Goal: Task Accomplishment & Management: Use online tool/utility

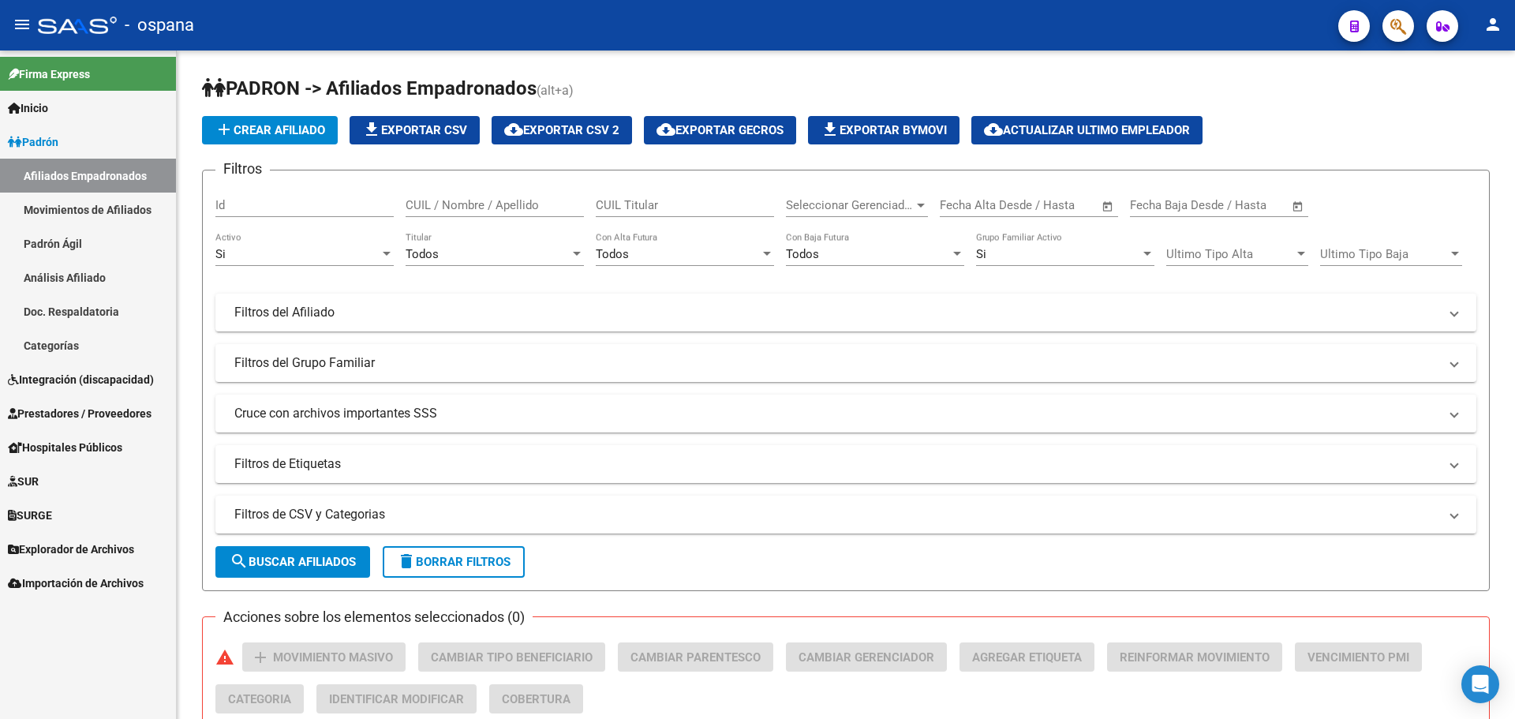
click at [73, 417] on span "Prestadores / Proveedores" at bounding box center [80, 413] width 144 height 17
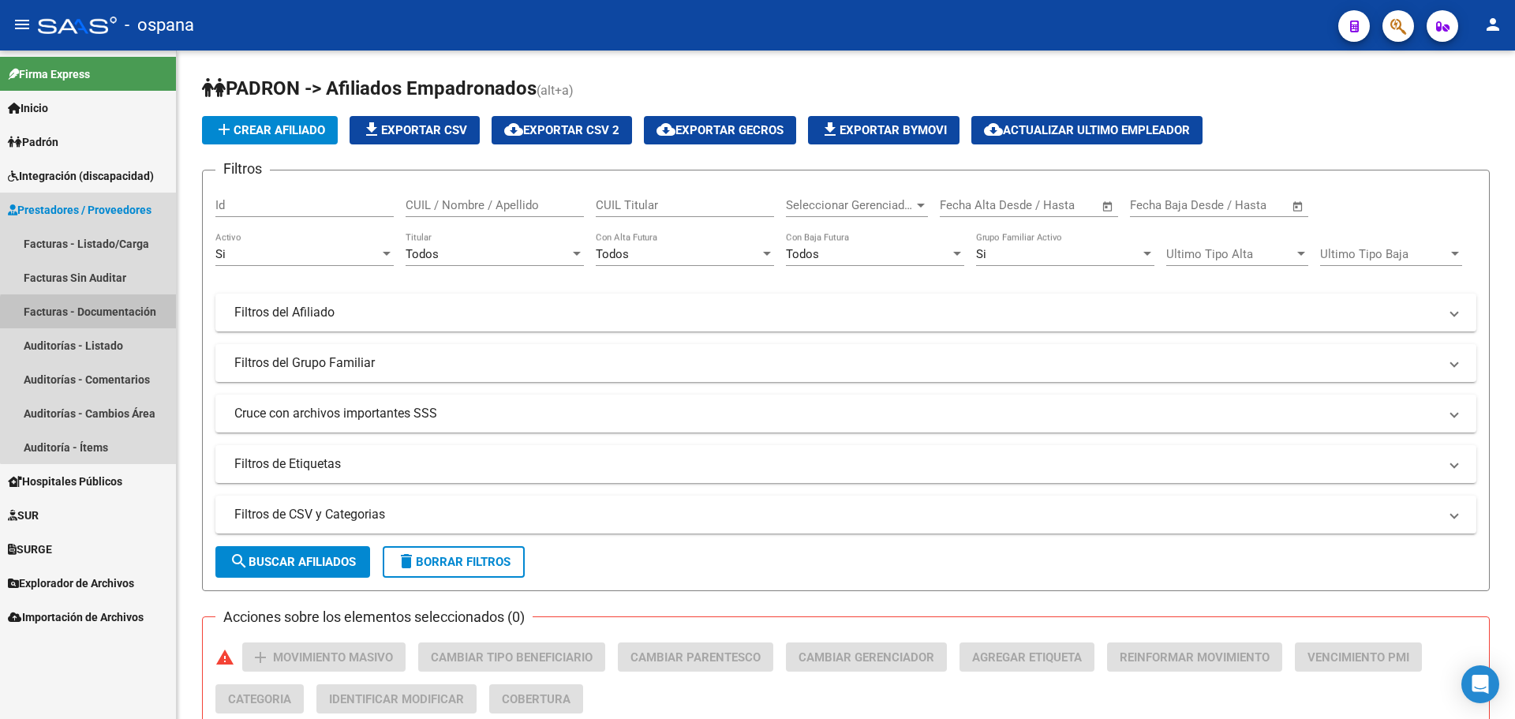
click at [90, 313] on link "Facturas - Documentación" at bounding box center [88, 311] width 176 height 34
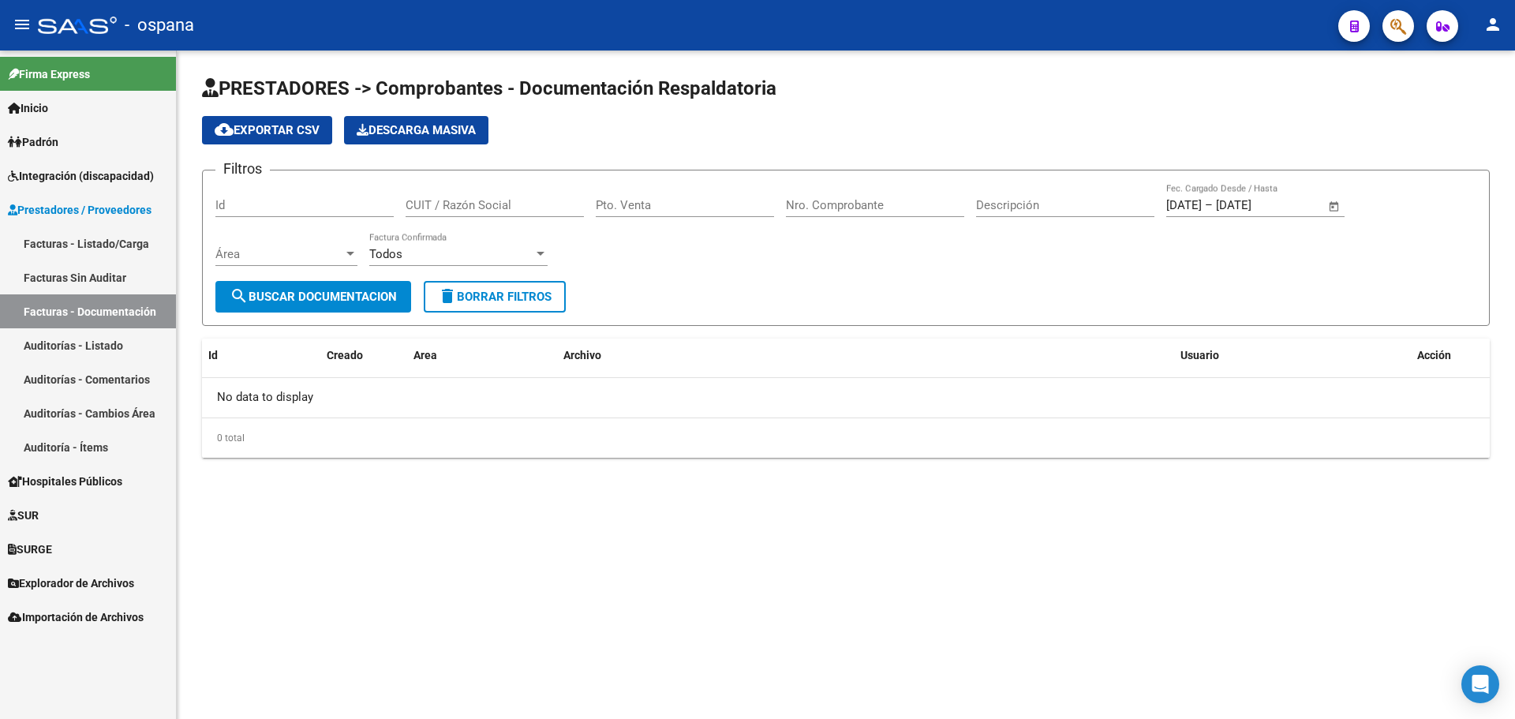
click at [452, 208] on input "CUIT / Razón Social" at bounding box center [495, 205] width 178 height 14
paste input "27319873568"
type input "27319873568"
click at [334, 302] on span "search Buscar Documentacion" at bounding box center [313, 297] width 167 height 14
click at [80, 623] on span "Importación de Archivos" at bounding box center [76, 616] width 136 height 17
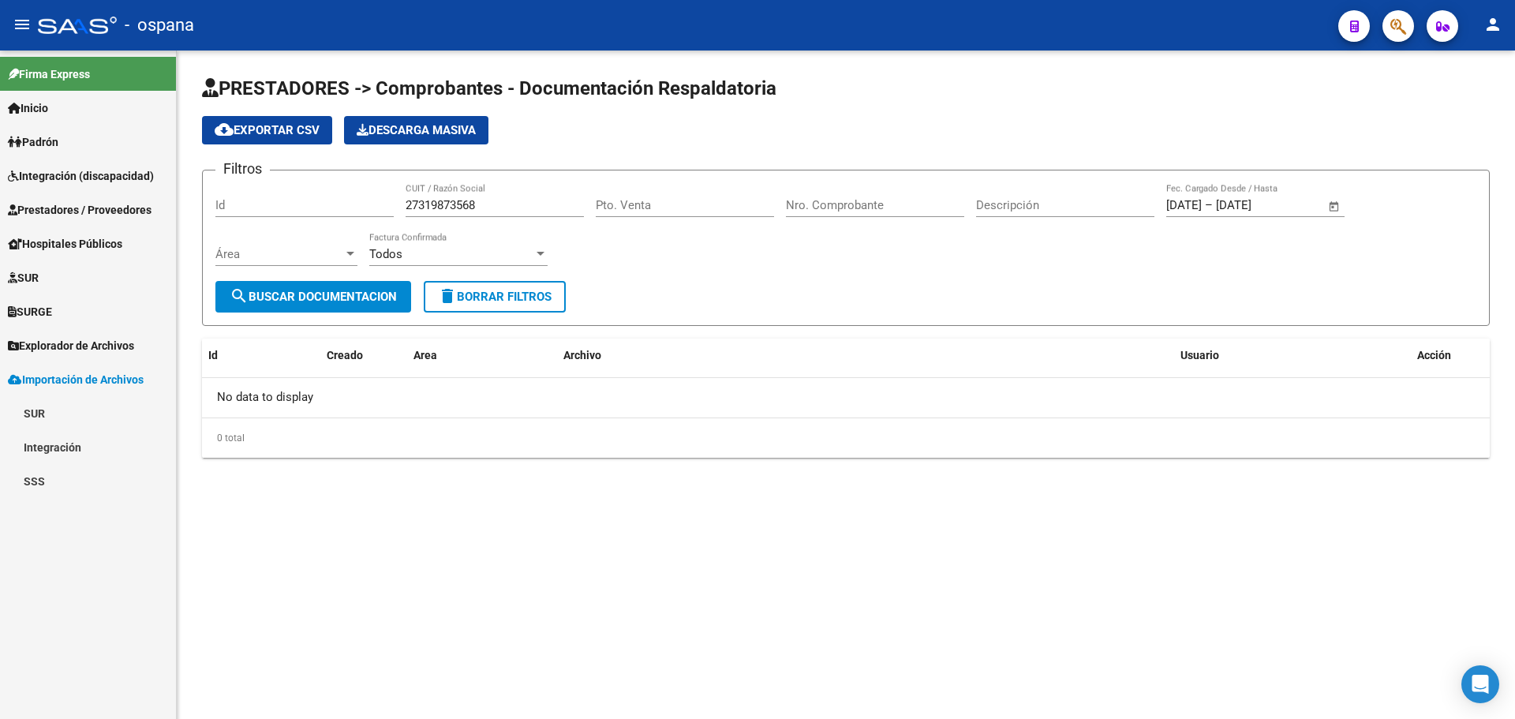
click at [62, 348] on span "Explorador de Archivos" at bounding box center [71, 345] width 126 height 17
click at [68, 385] on link "ARCA" at bounding box center [88, 379] width 176 height 34
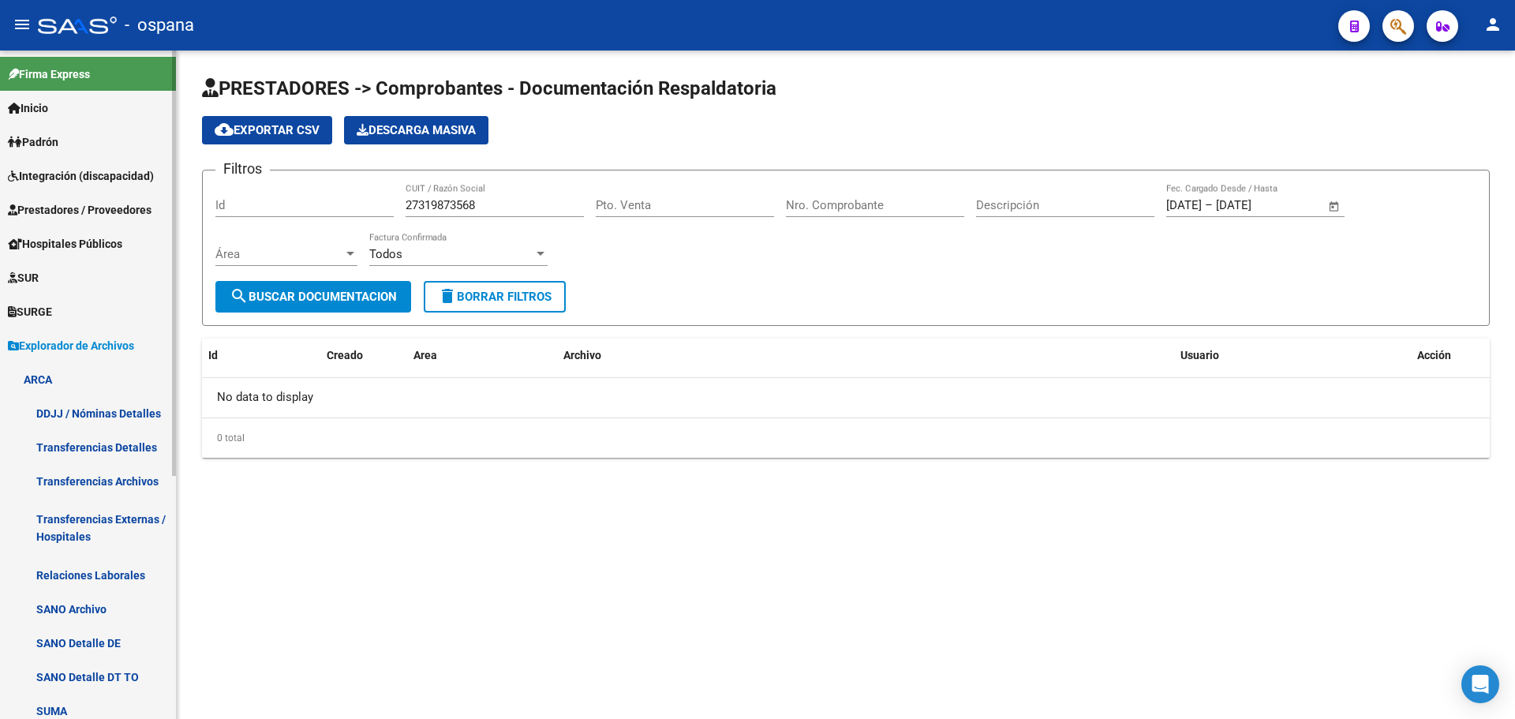
click at [85, 480] on link "Transferencias Archivos" at bounding box center [88, 481] width 176 height 34
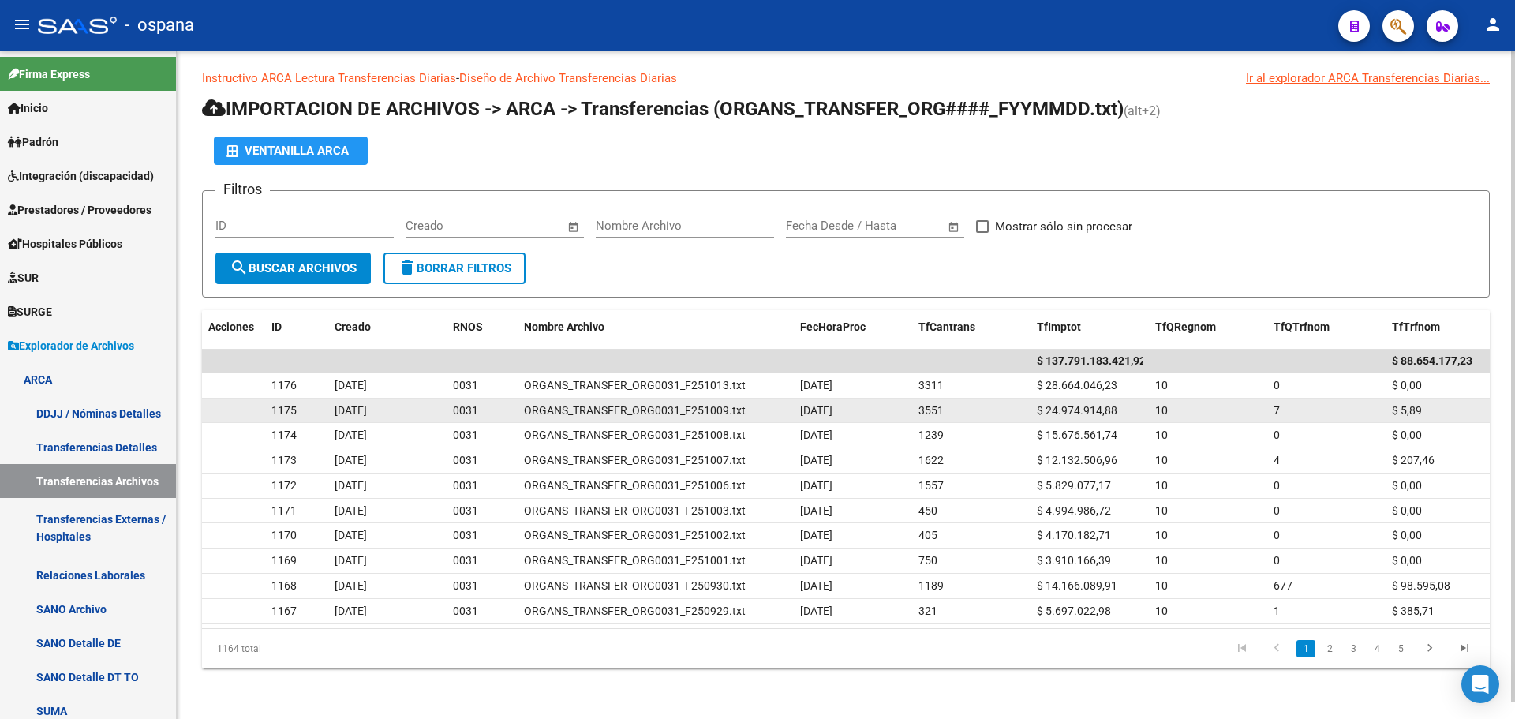
scroll to position [18, 0]
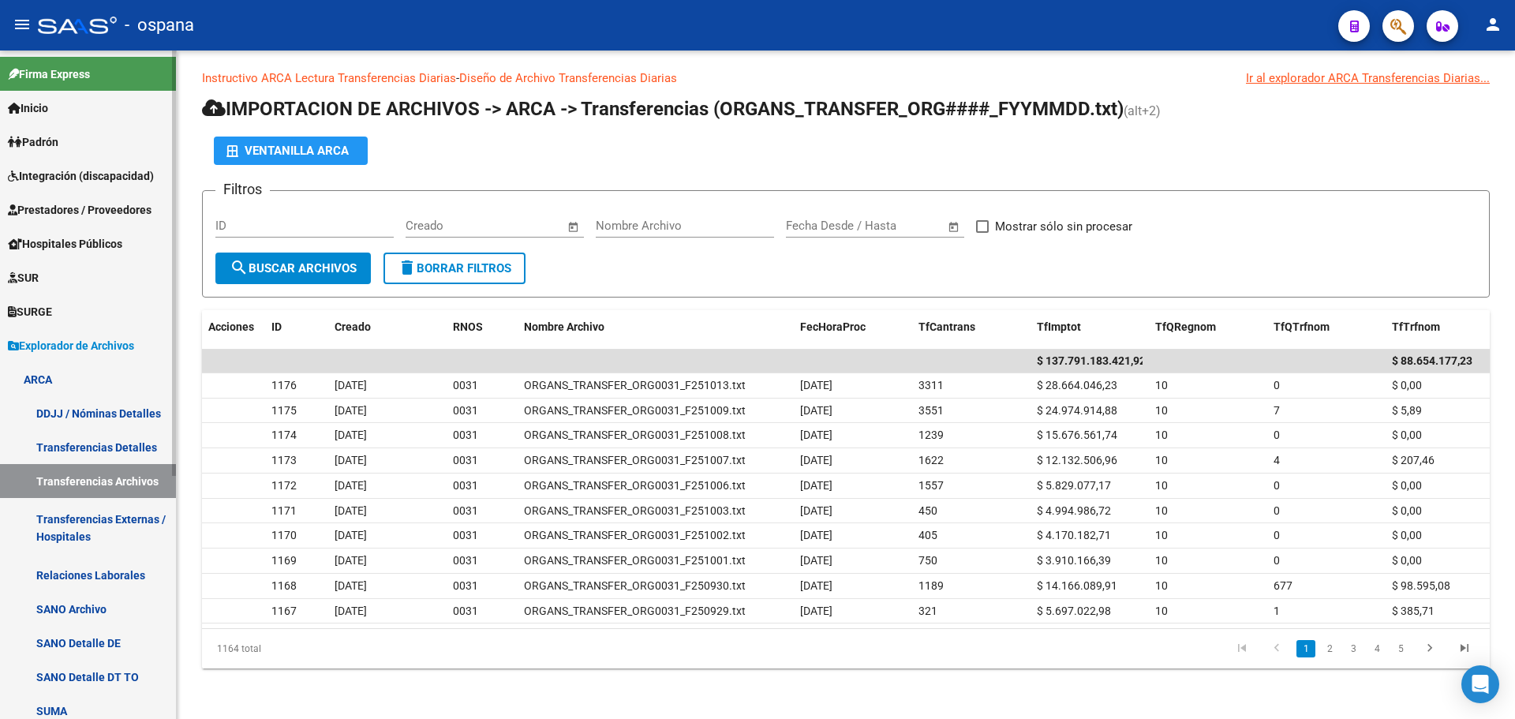
click at [77, 448] on link "Transferencias Detalles" at bounding box center [88, 447] width 176 height 34
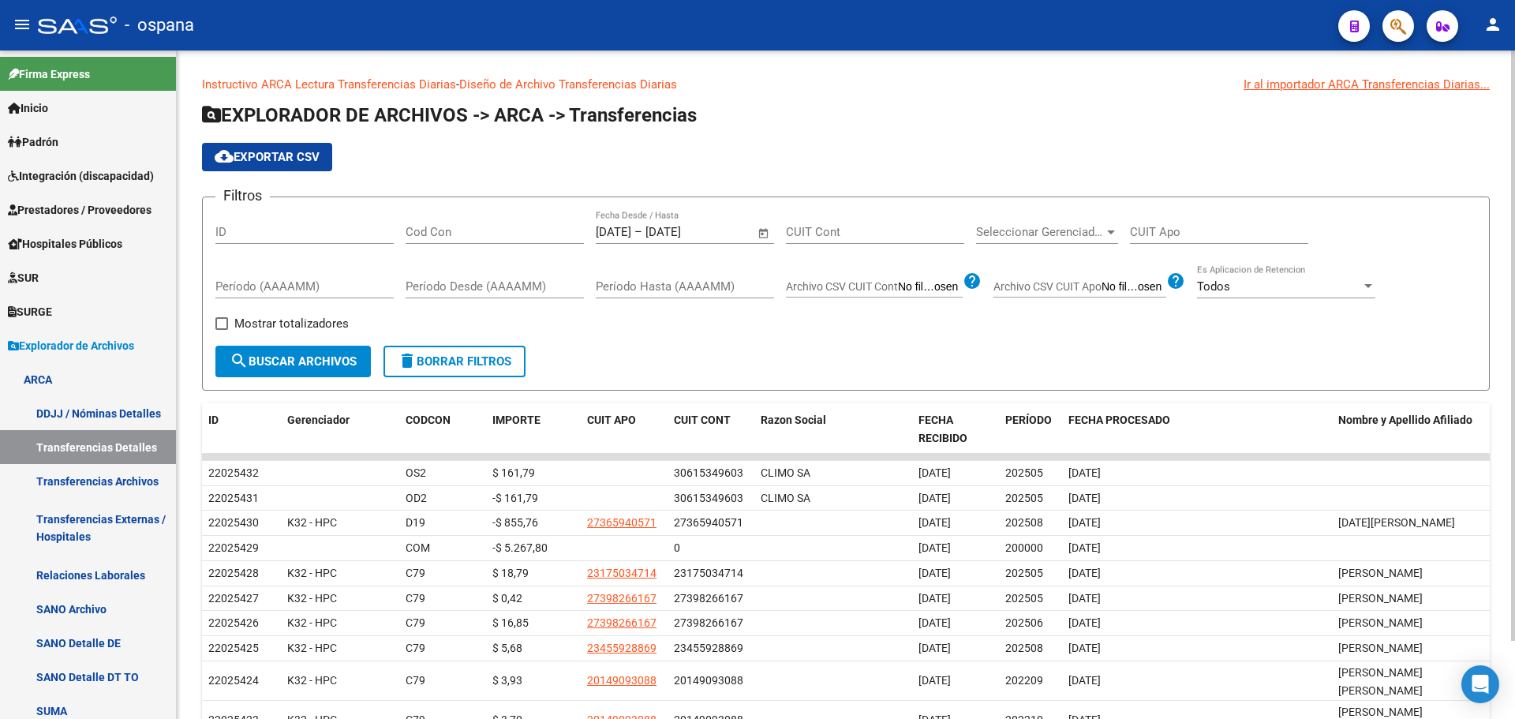
scroll to position [88, 0]
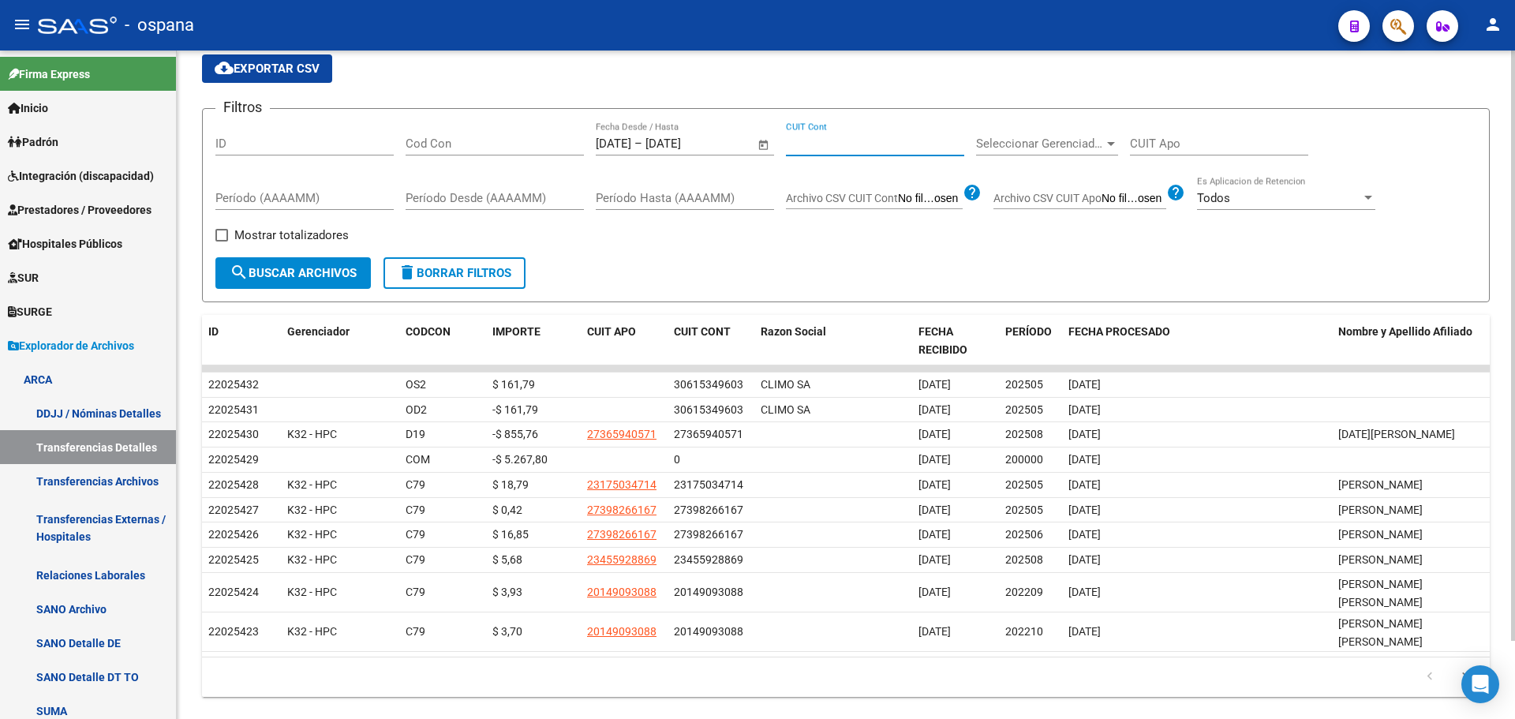
paste input "27-31987356-8"
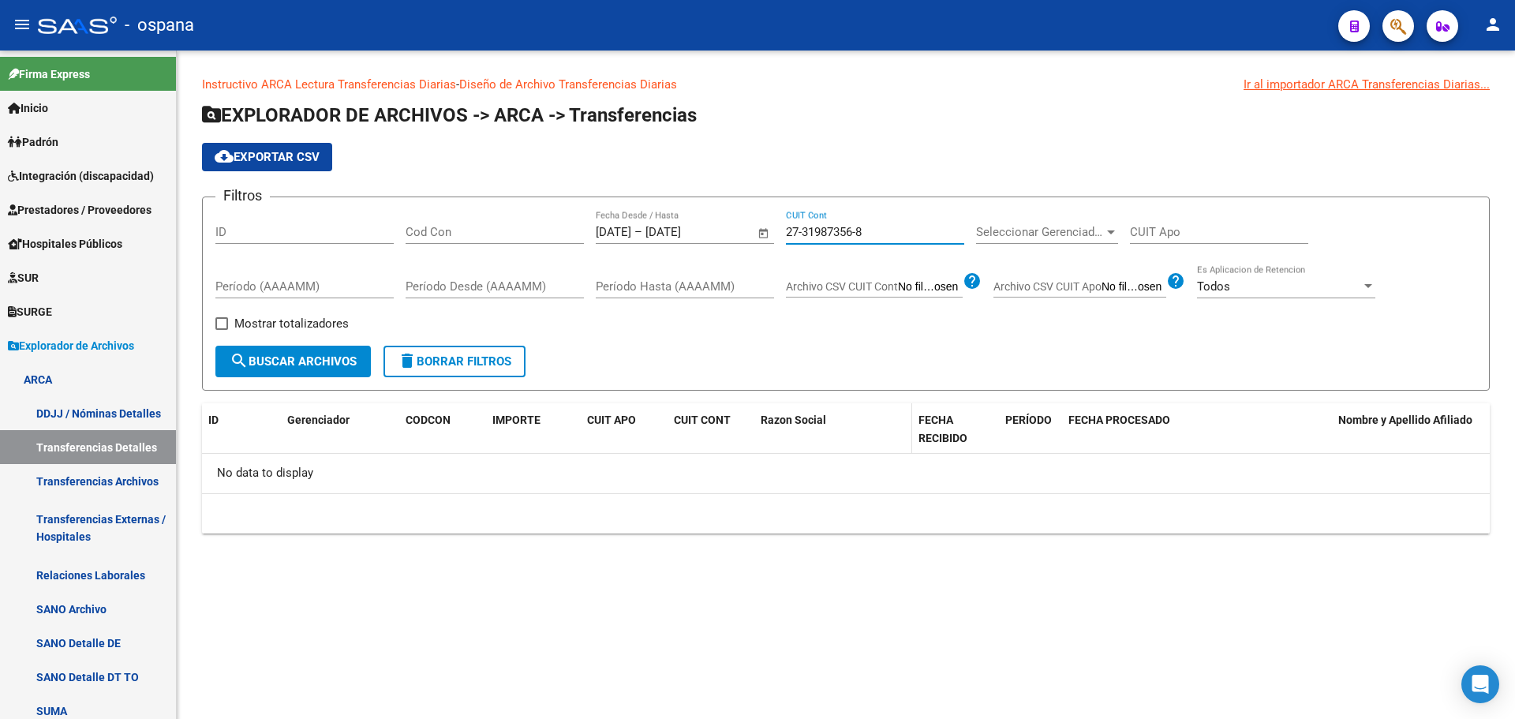
scroll to position [0, 0]
type input "27-31987356-8"
click at [312, 365] on span "search Buscar Archivos" at bounding box center [293, 361] width 127 height 14
paste input "27-31987356-8"
type input "27-31987356-8"
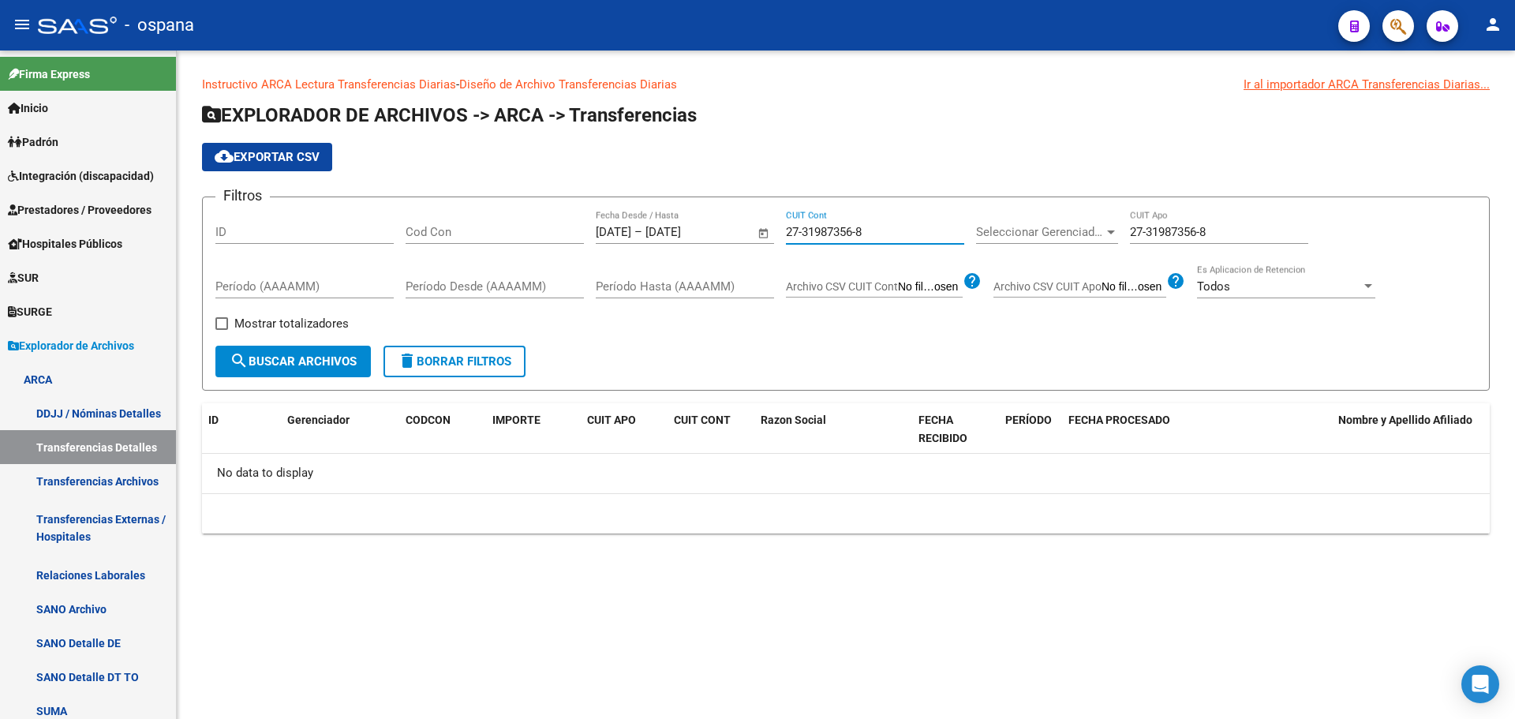
drag, startPoint x: 885, startPoint y: 227, endPoint x: 713, endPoint y: 235, distance: 172.2
click at [713, 235] on div "Filtros ID Cod Con [DATE] [DATE] – [DATE] [DATE] Fecha Desde / Hasta 27-3198735…" at bounding box center [845, 278] width 1261 height 136
click at [320, 369] on span "search Buscar Archivos" at bounding box center [293, 361] width 127 height 14
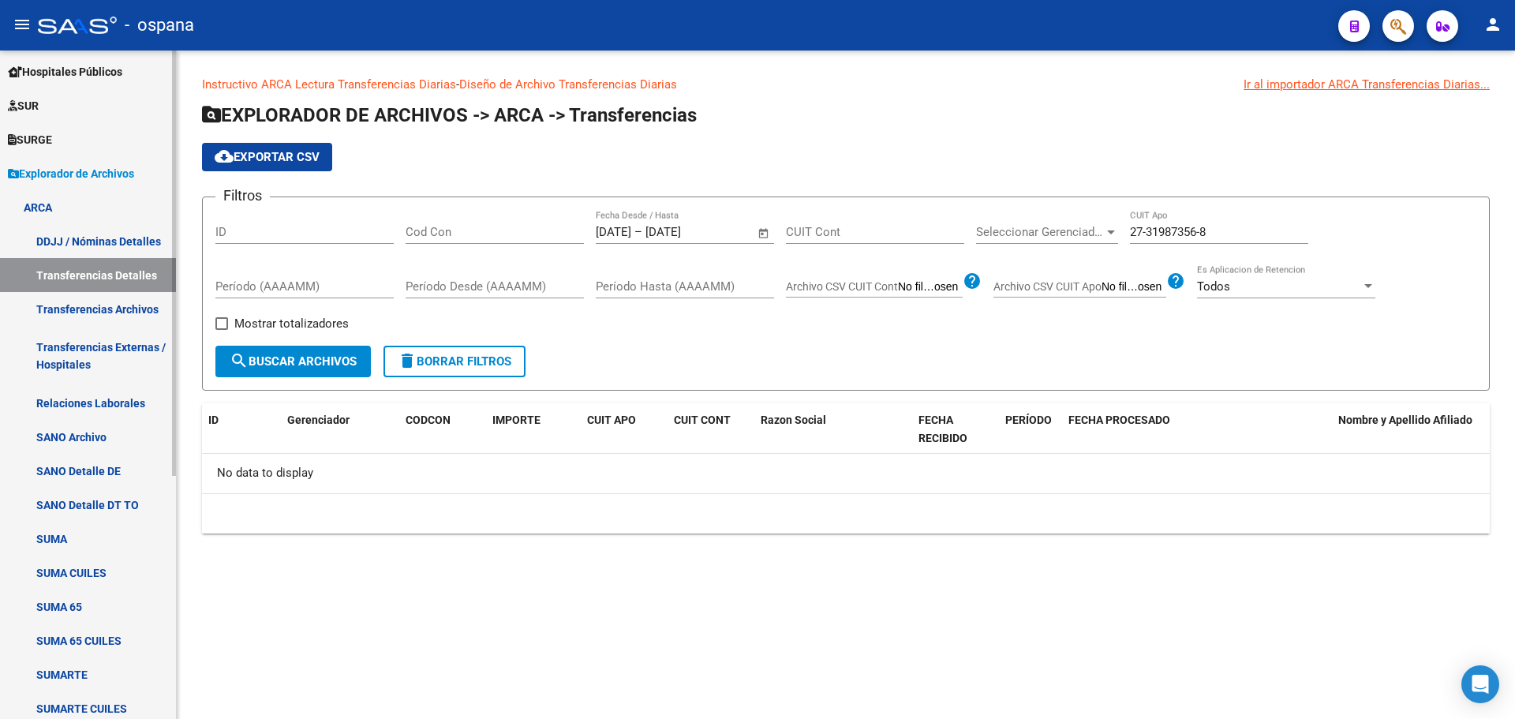
scroll to position [79, 0]
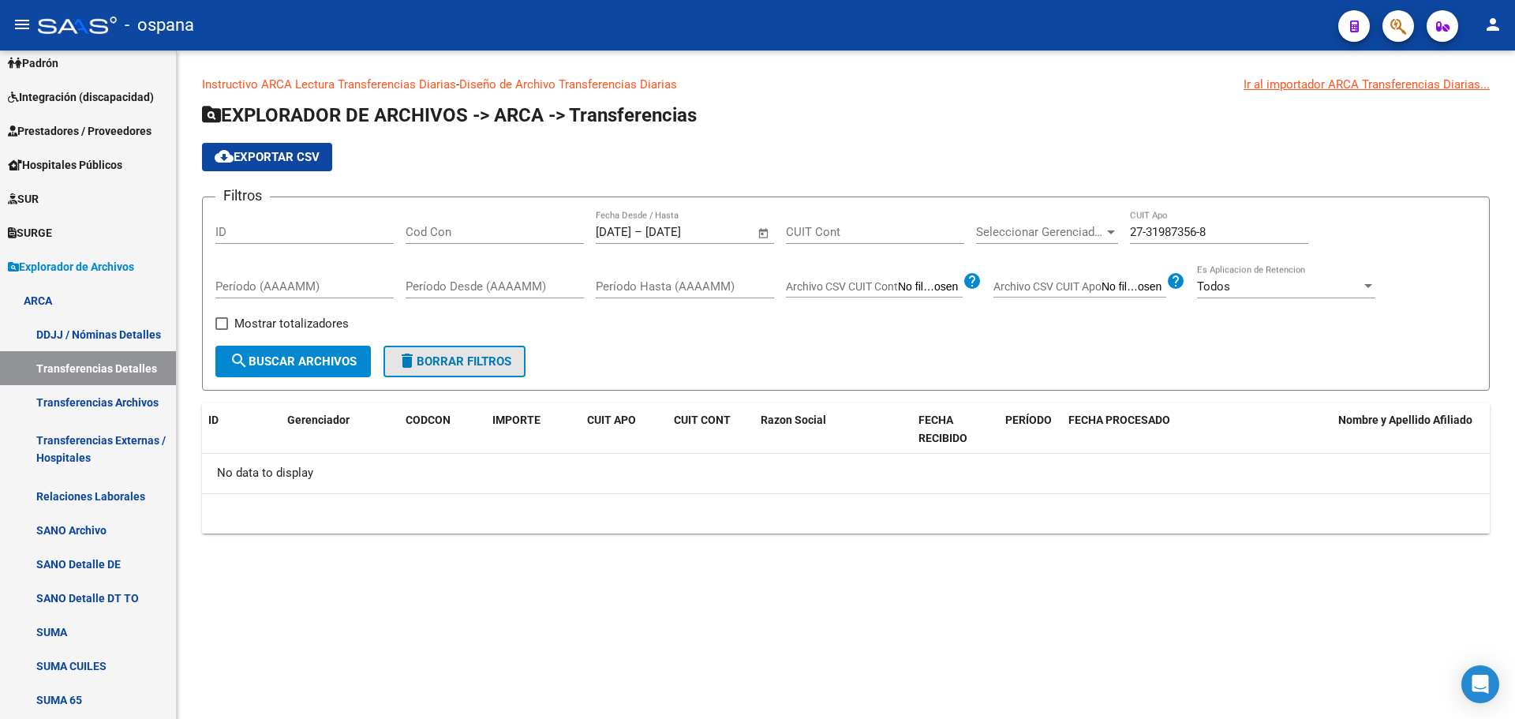
click at [474, 365] on span "delete Borrar Filtros" at bounding box center [455, 361] width 114 height 14
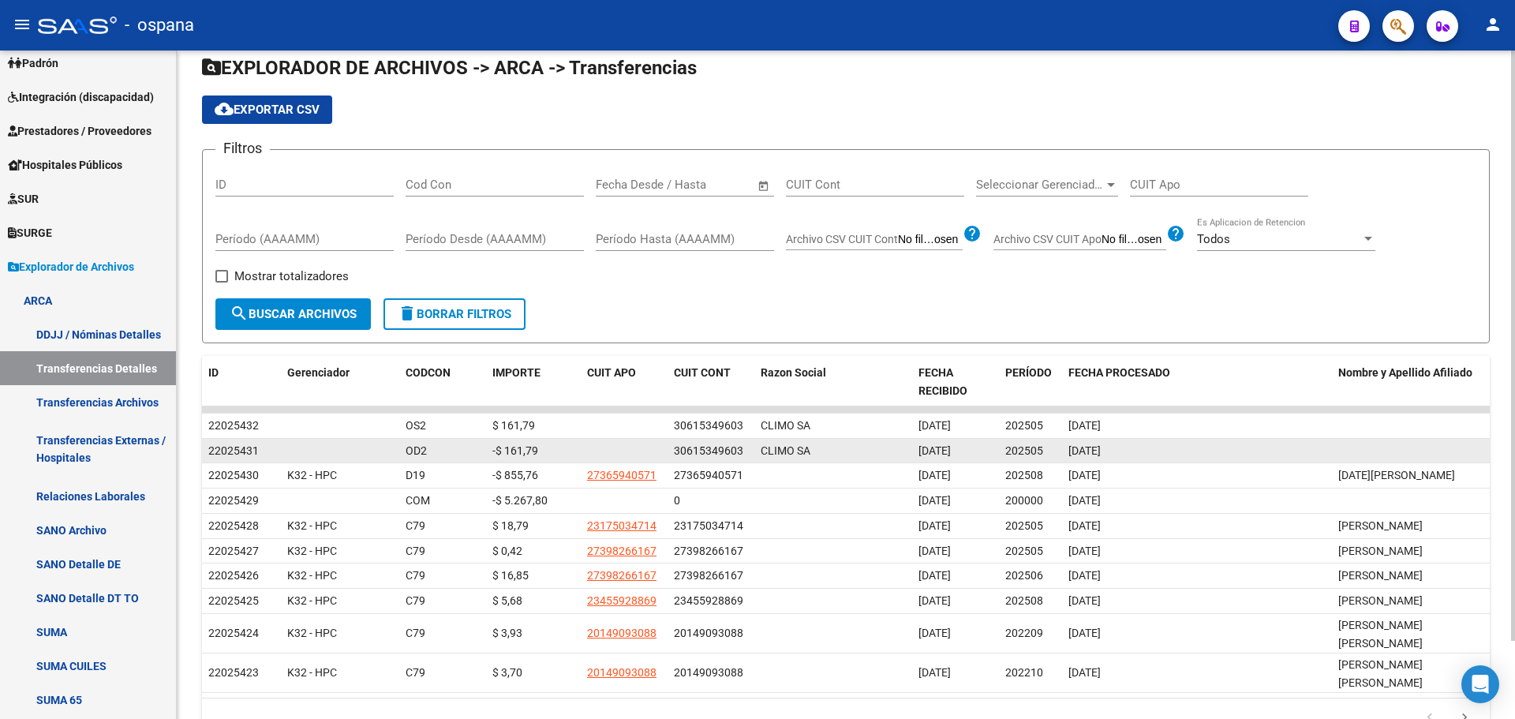
scroll to position [88, 0]
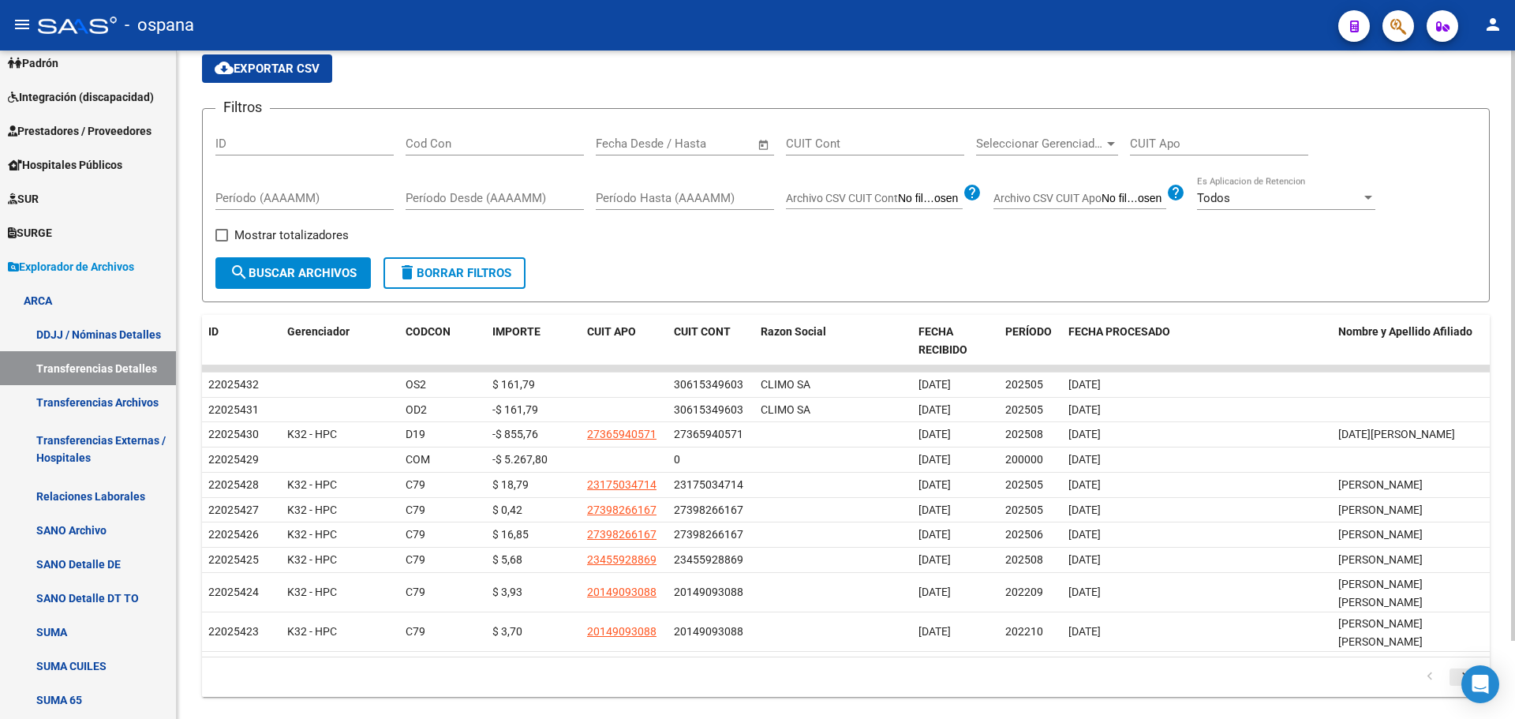
click at [1459, 669] on icon "go to next page" at bounding box center [1464, 678] width 21 height 19
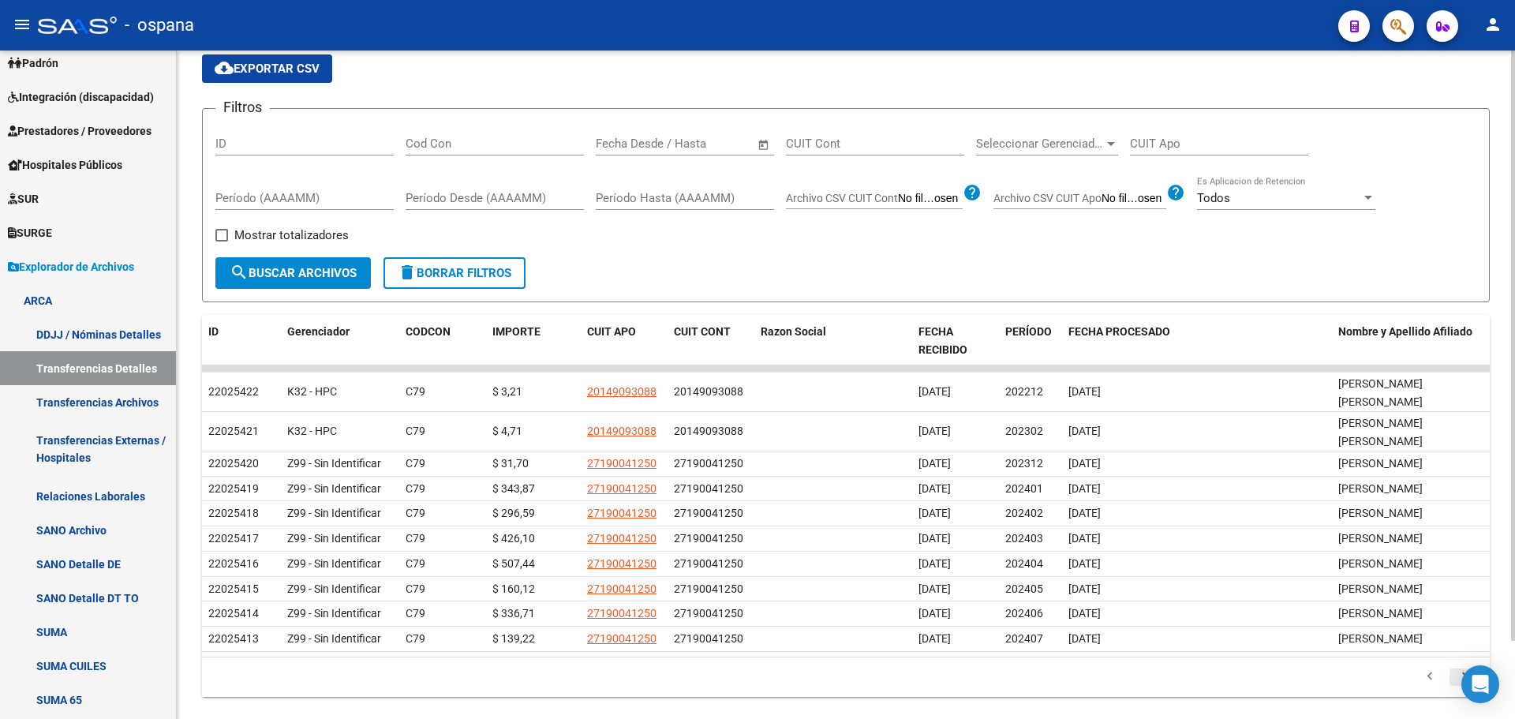
click at [1459, 669] on icon "go to next page" at bounding box center [1464, 678] width 21 height 19
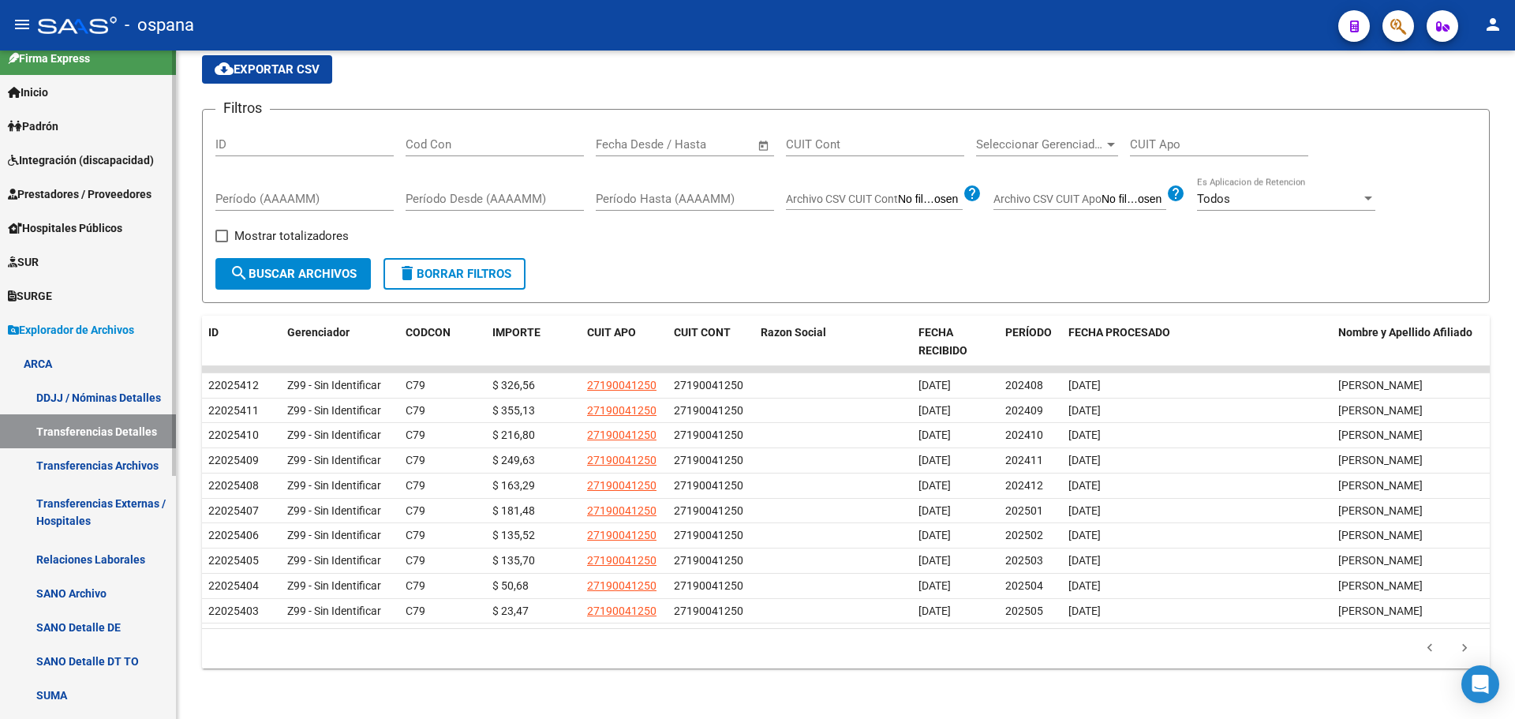
scroll to position [0, 0]
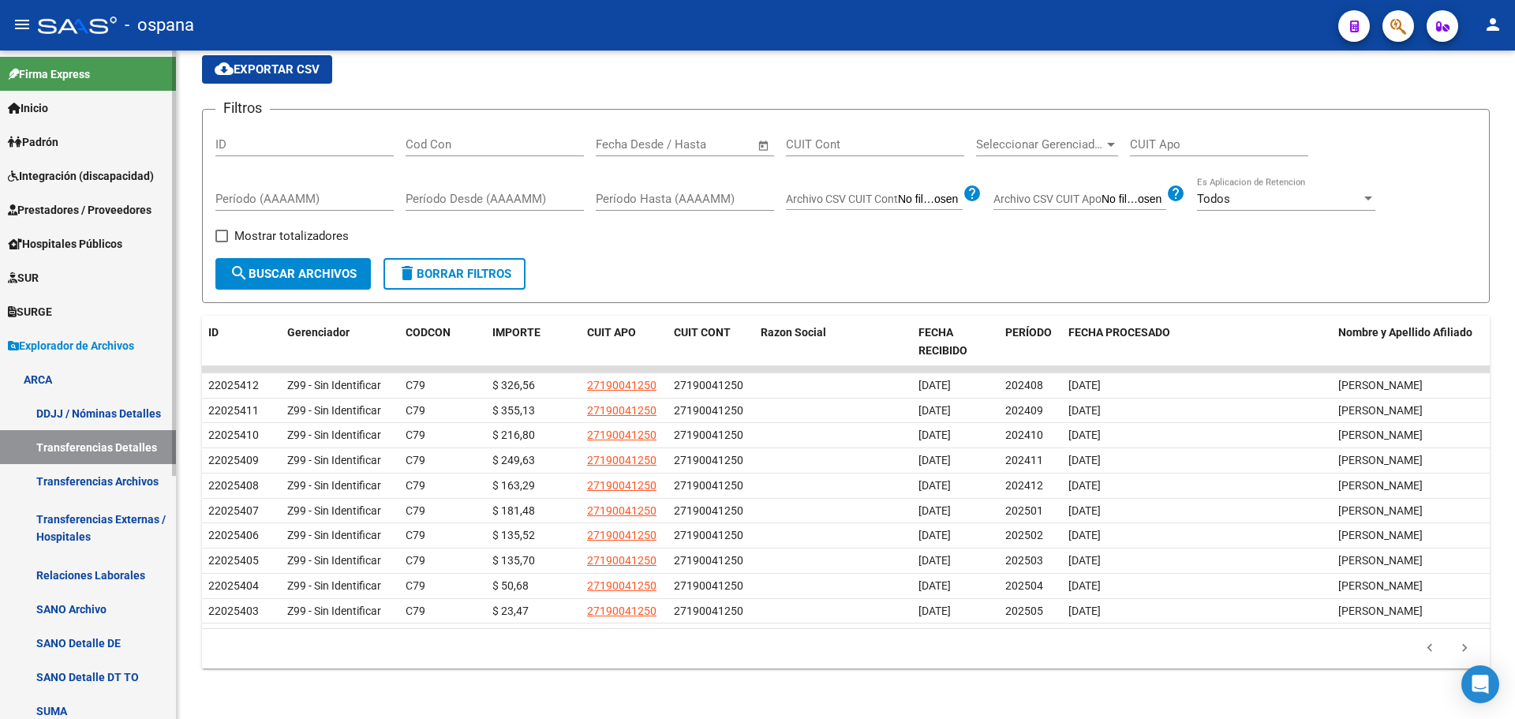
click at [61, 115] on link "Inicio" at bounding box center [88, 108] width 176 height 34
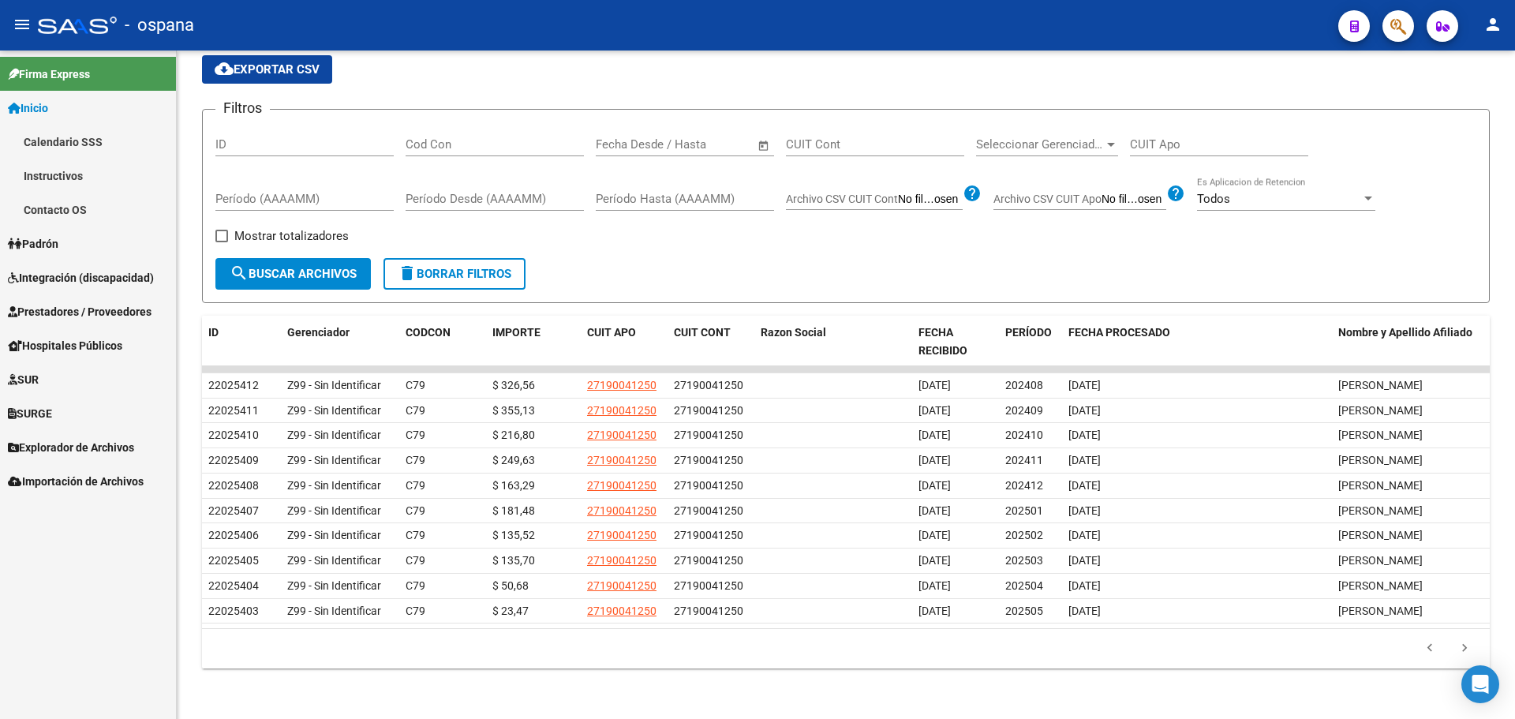
click at [64, 115] on link "Inicio" at bounding box center [88, 108] width 176 height 34
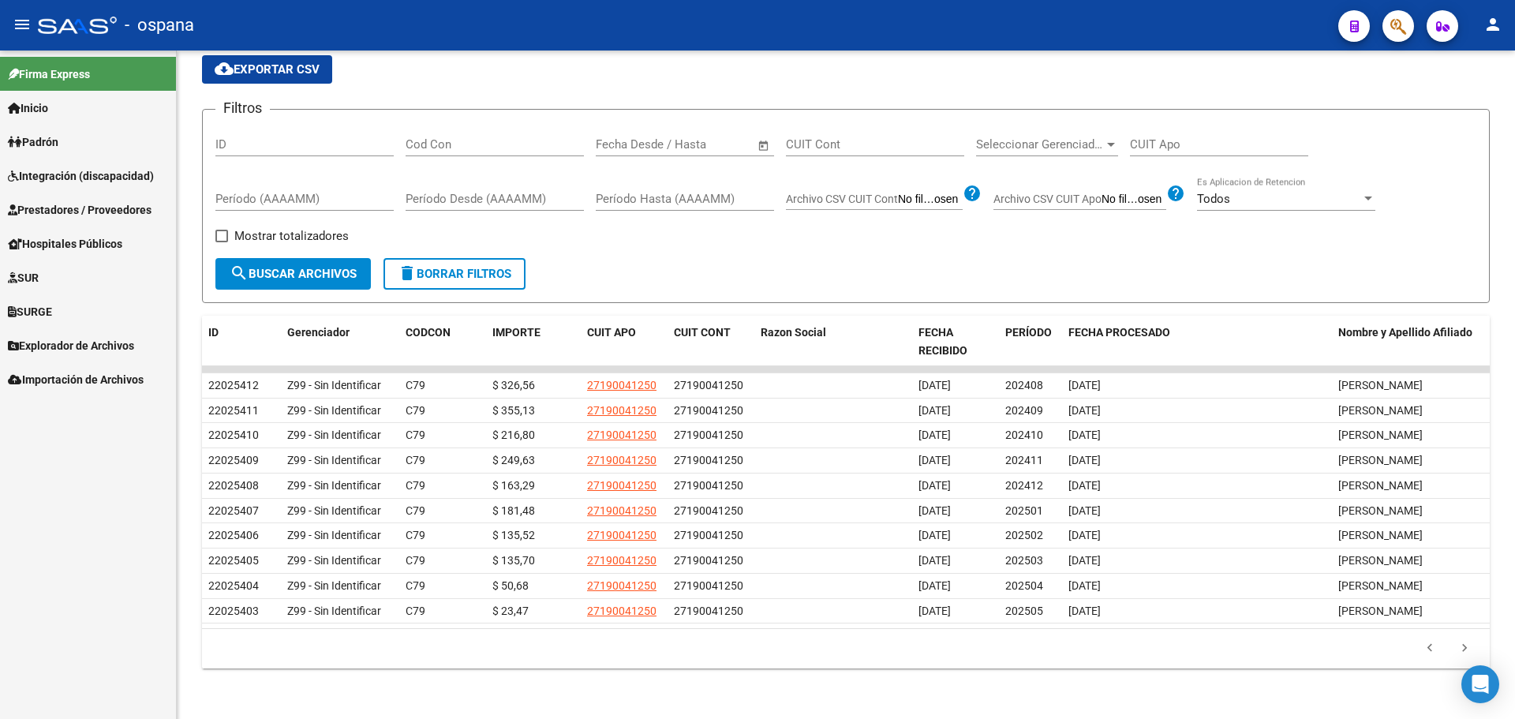
click at [66, 143] on link "Padrón" at bounding box center [88, 142] width 176 height 34
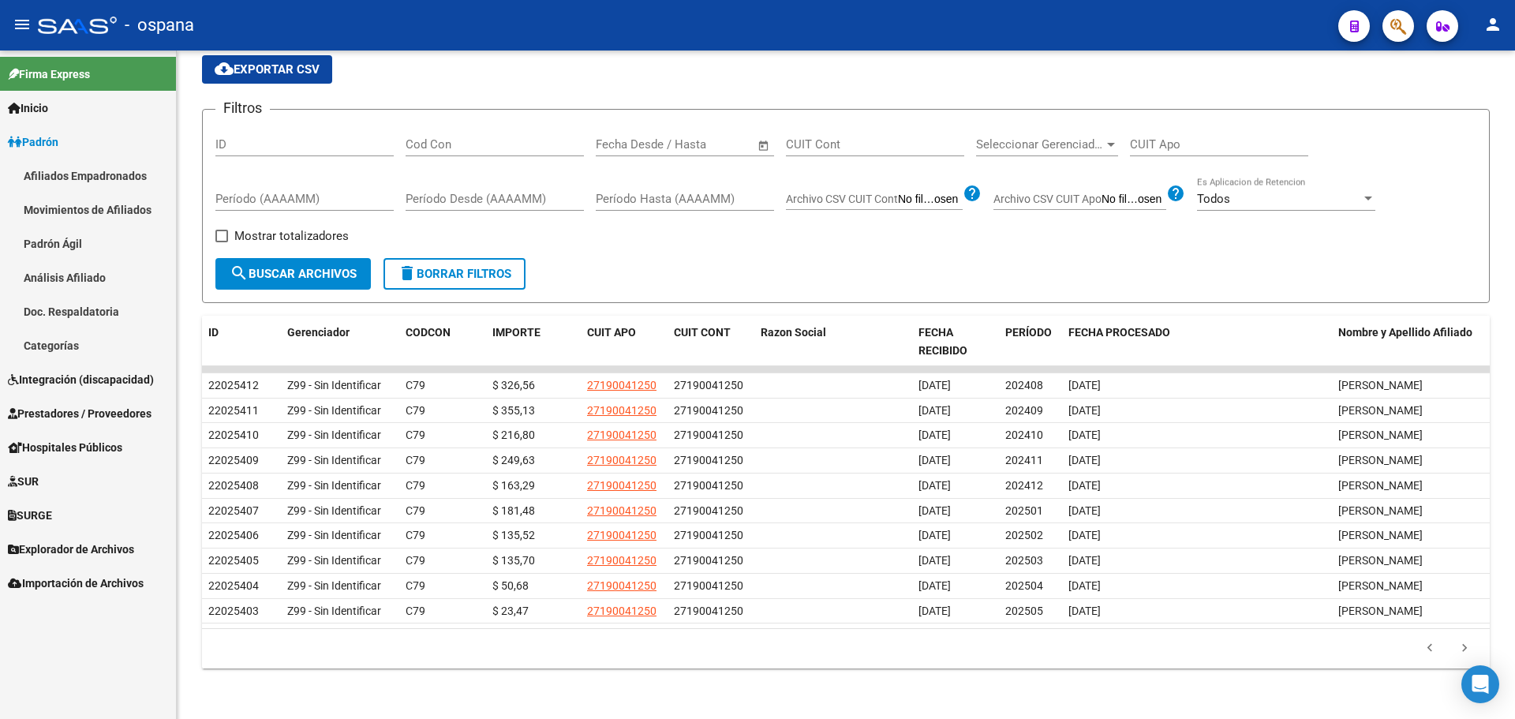
click at [1410, 28] on button "button" at bounding box center [1399, 26] width 32 height 32
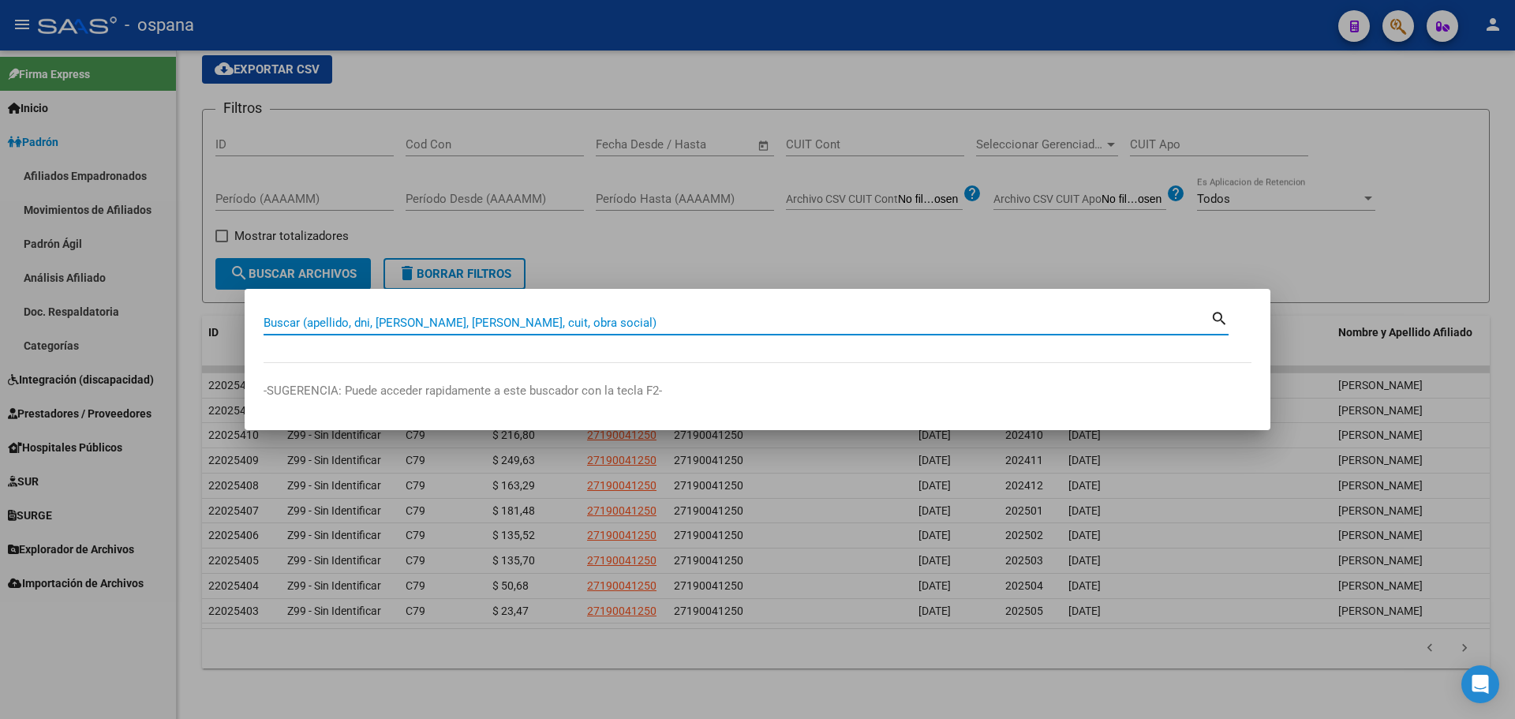
click at [78, 137] on div at bounding box center [757, 359] width 1515 height 719
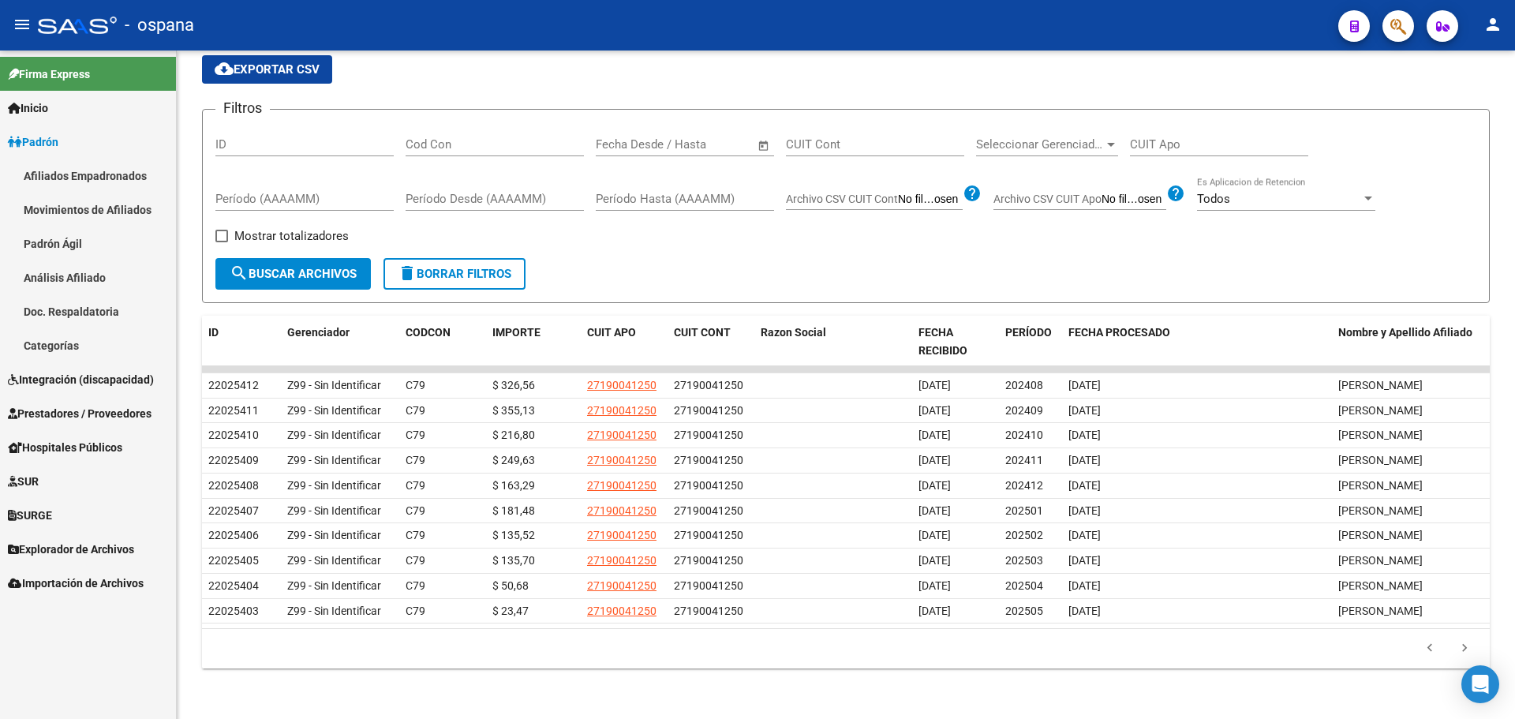
click at [75, 144] on link "Padrón" at bounding box center [88, 142] width 176 height 34
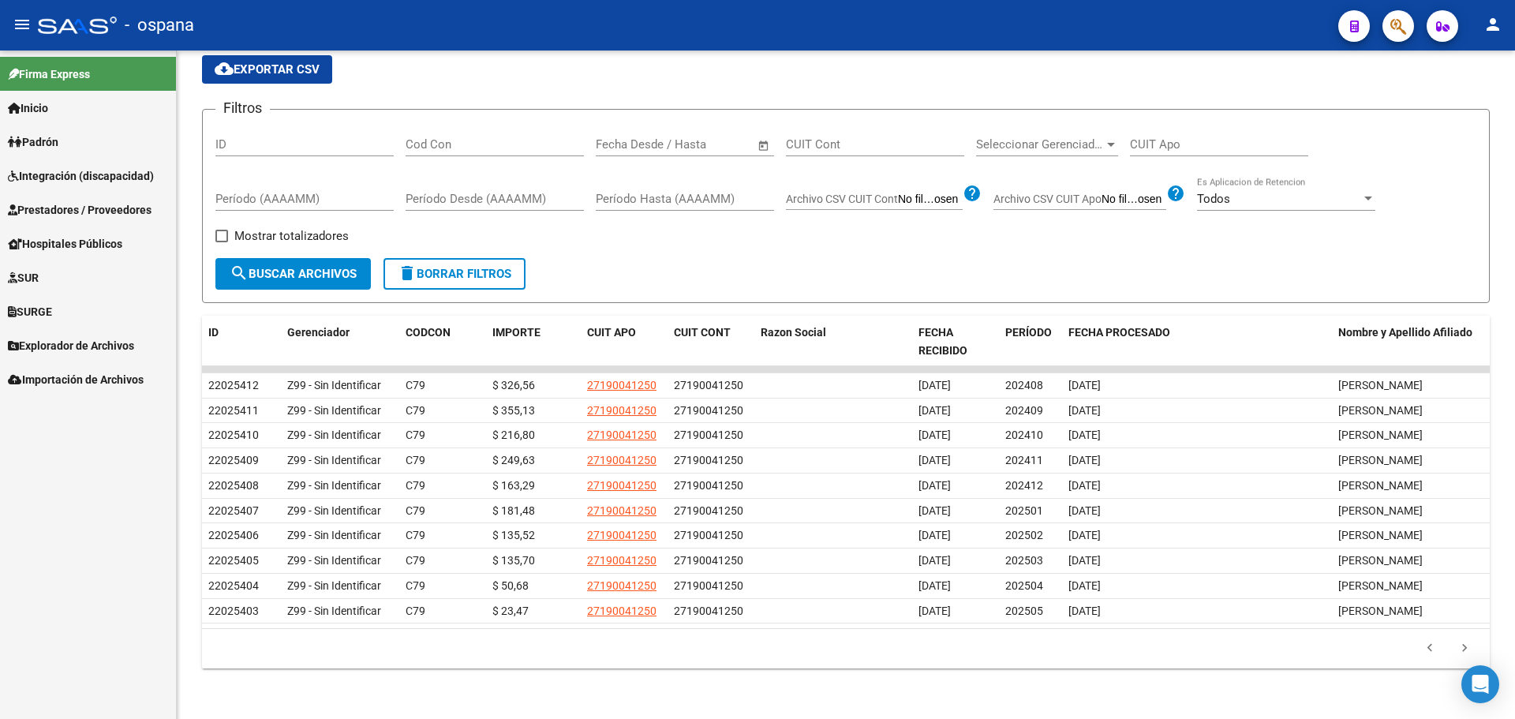
click at [43, 145] on span "Padrón" at bounding box center [33, 141] width 51 height 17
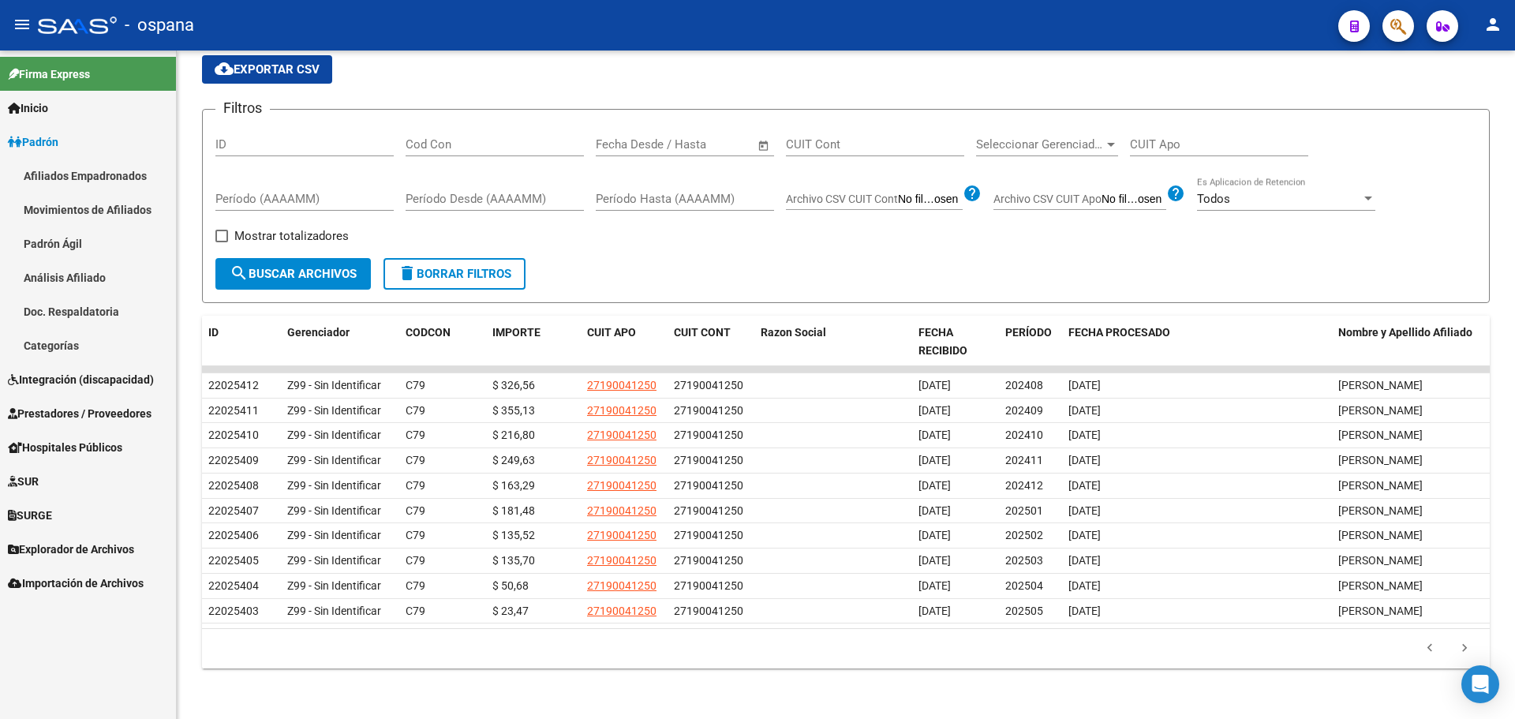
click at [56, 207] on link "Movimientos de Afiliados" at bounding box center [88, 210] width 176 height 34
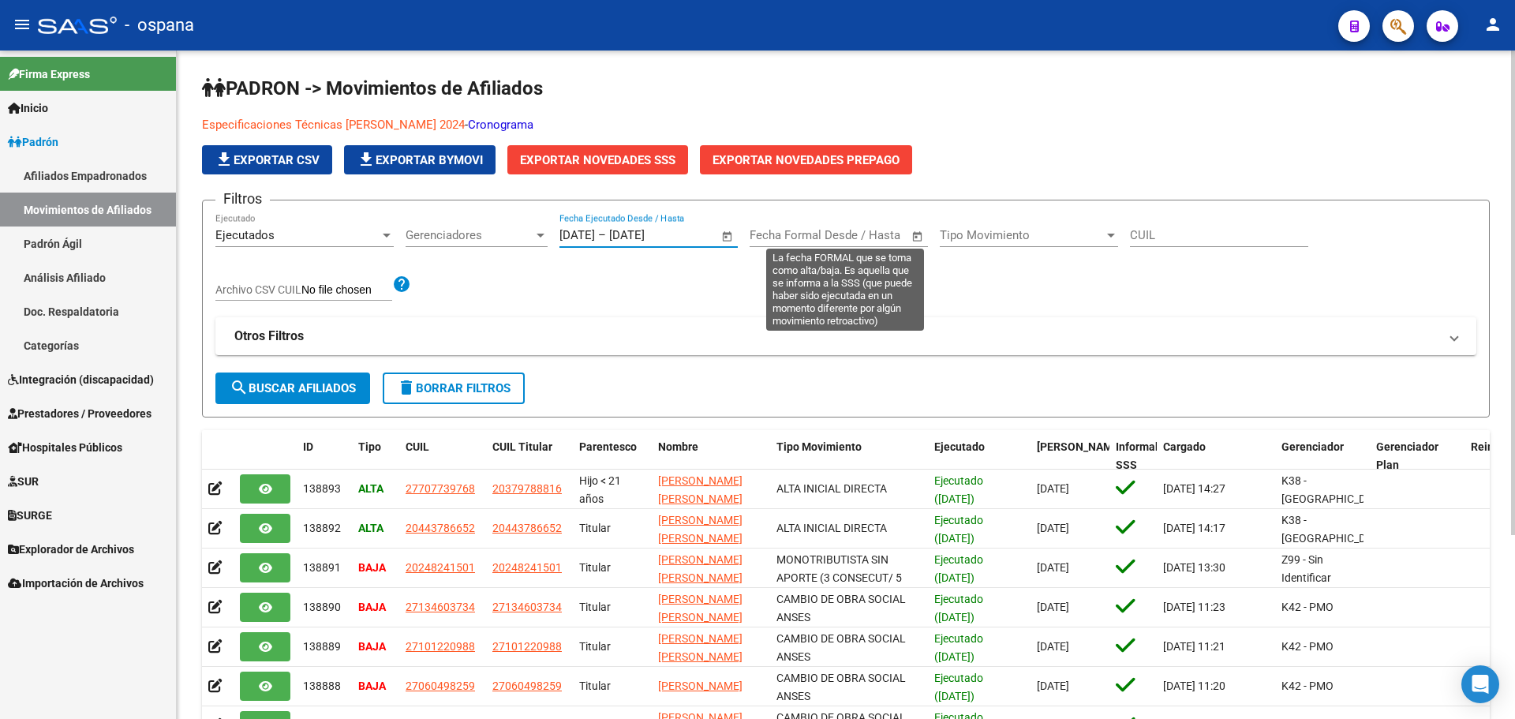
drag, startPoint x: 560, startPoint y: 234, endPoint x: 765, endPoint y: 241, distance: 204.5
click at [765, 241] on div "Filtros Ejecutados Ejecutado Gerenciadores Gerenciadores [DATE] [DATE] – [DATE]…" at bounding box center [845, 292] width 1261 height 159
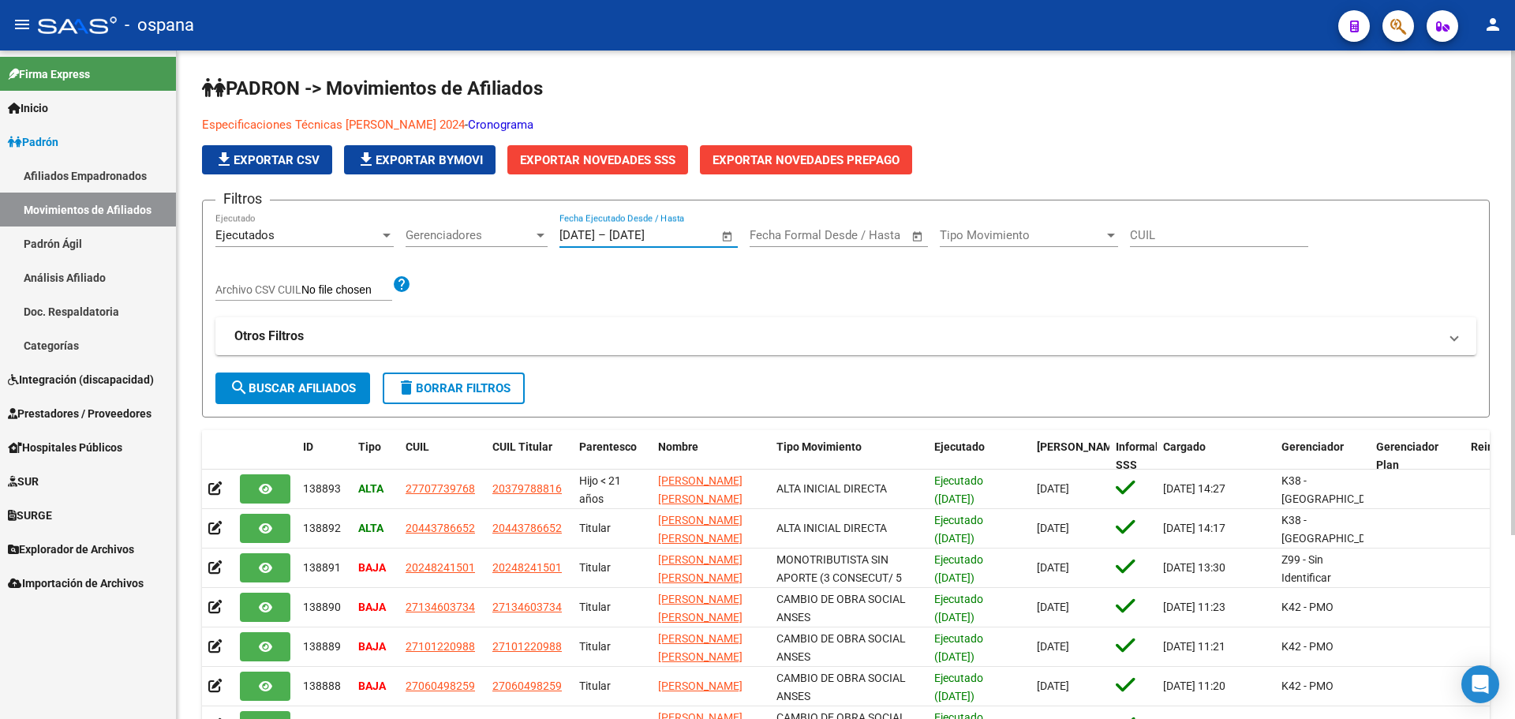
type input "[DATE]"
click at [705, 276] on div "Filtros Ejecutados Ejecutado Gerenciadores Gerenciadores [DATE] [DATE] – [DATE]…" at bounding box center [845, 292] width 1261 height 159
click at [324, 395] on span "search Buscar Afiliados" at bounding box center [293, 388] width 126 height 14
click at [293, 384] on span "search Buscar Afiliados" at bounding box center [293, 388] width 126 height 14
click at [575, 163] on span "Exportar Novedades SSS" at bounding box center [597, 160] width 155 height 14
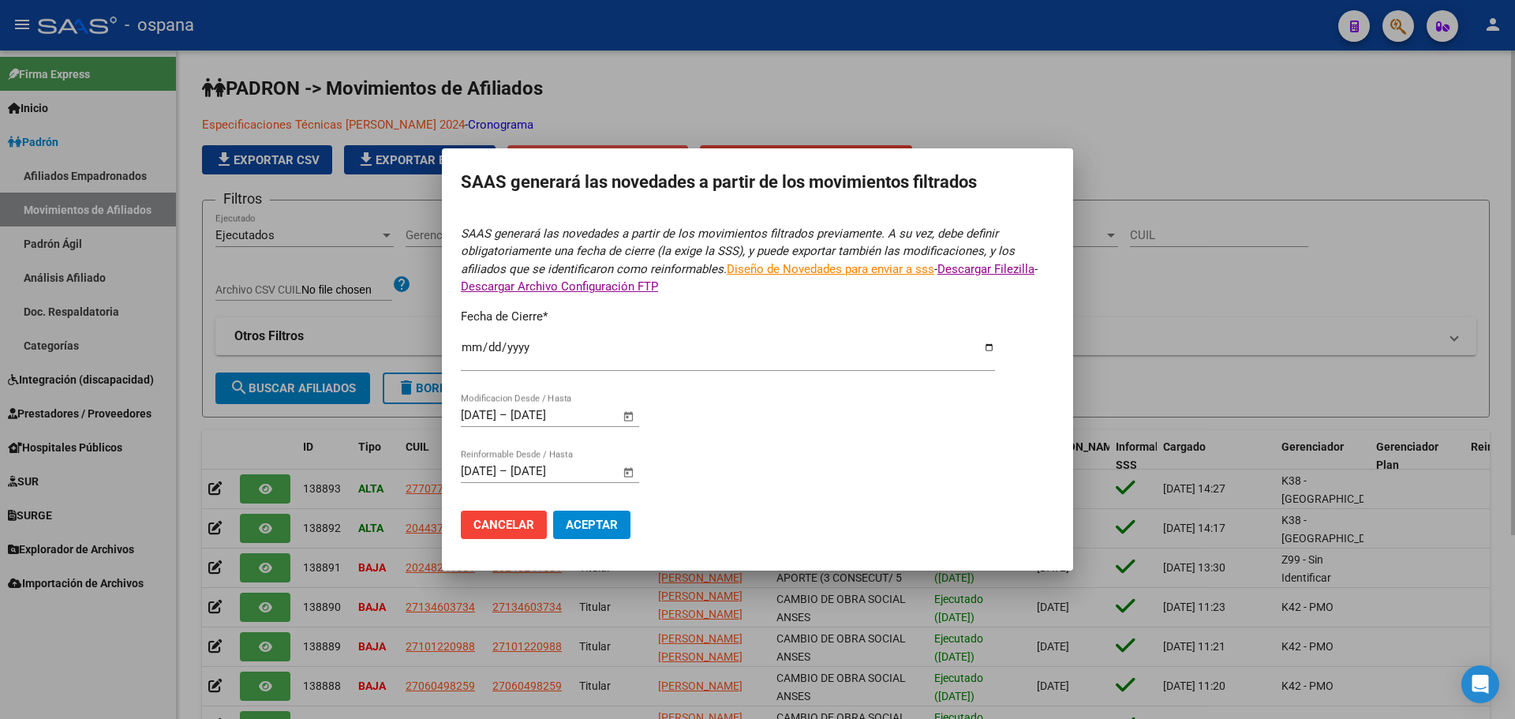
type input "[DATE]"
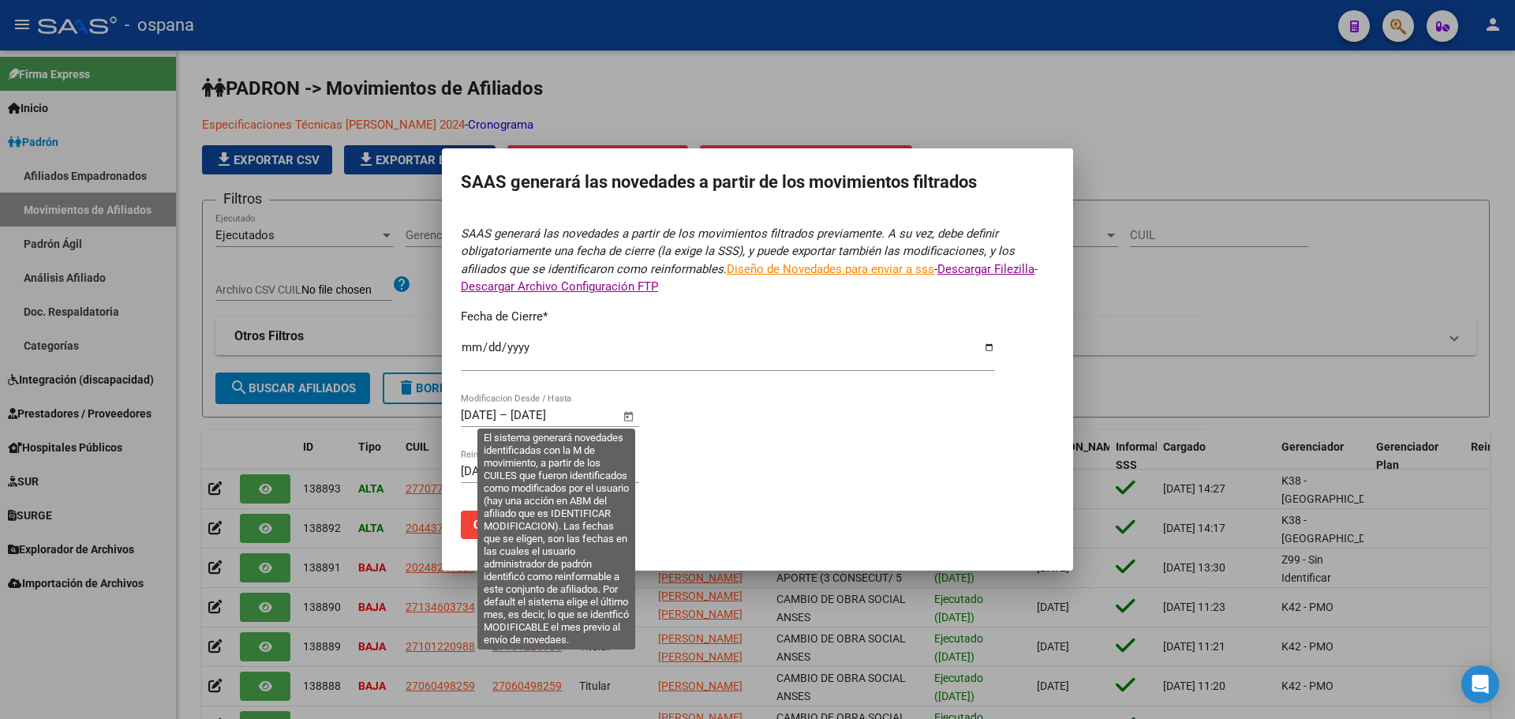
click at [464, 418] on input "[DATE]" at bounding box center [479, 415] width 36 height 14
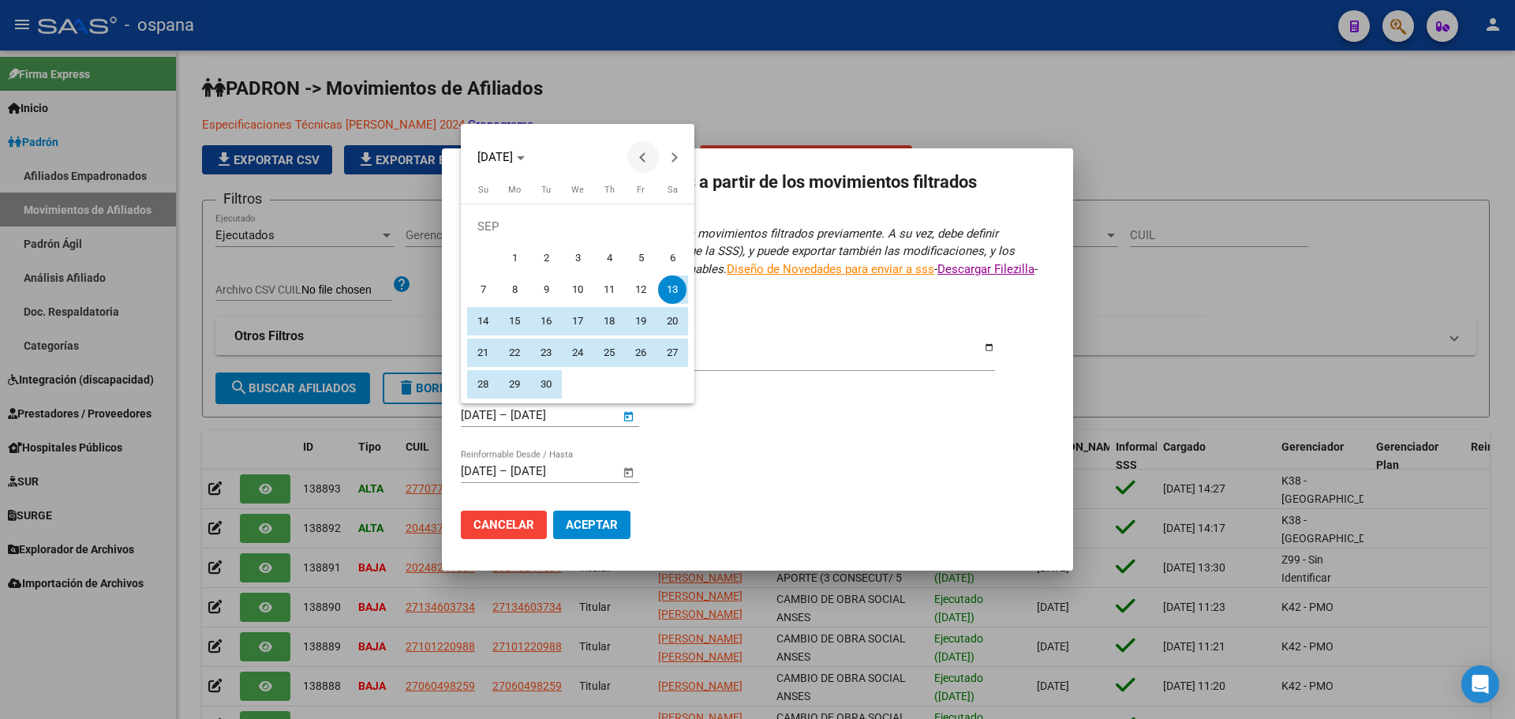
click at [643, 157] on button "Previous month" at bounding box center [643, 157] width 32 height 32
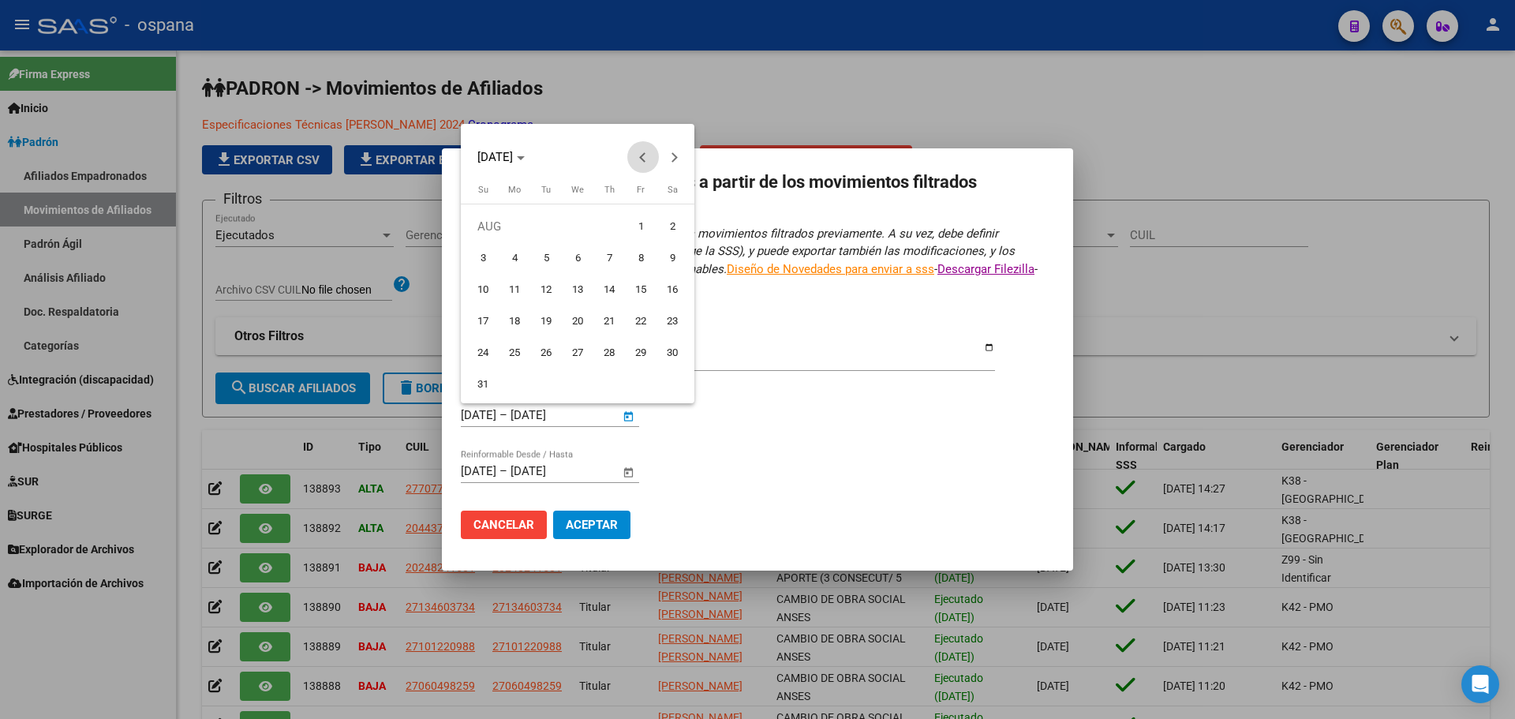
click at [643, 157] on button "Previous month" at bounding box center [643, 157] width 32 height 32
click at [485, 257] on span "1" at bounding box center [483, 258] width 28 height 28
type input "[DATE]"
click at [672, 162] on button "Next month" at bounding box center [675, 157] width 32 height 32
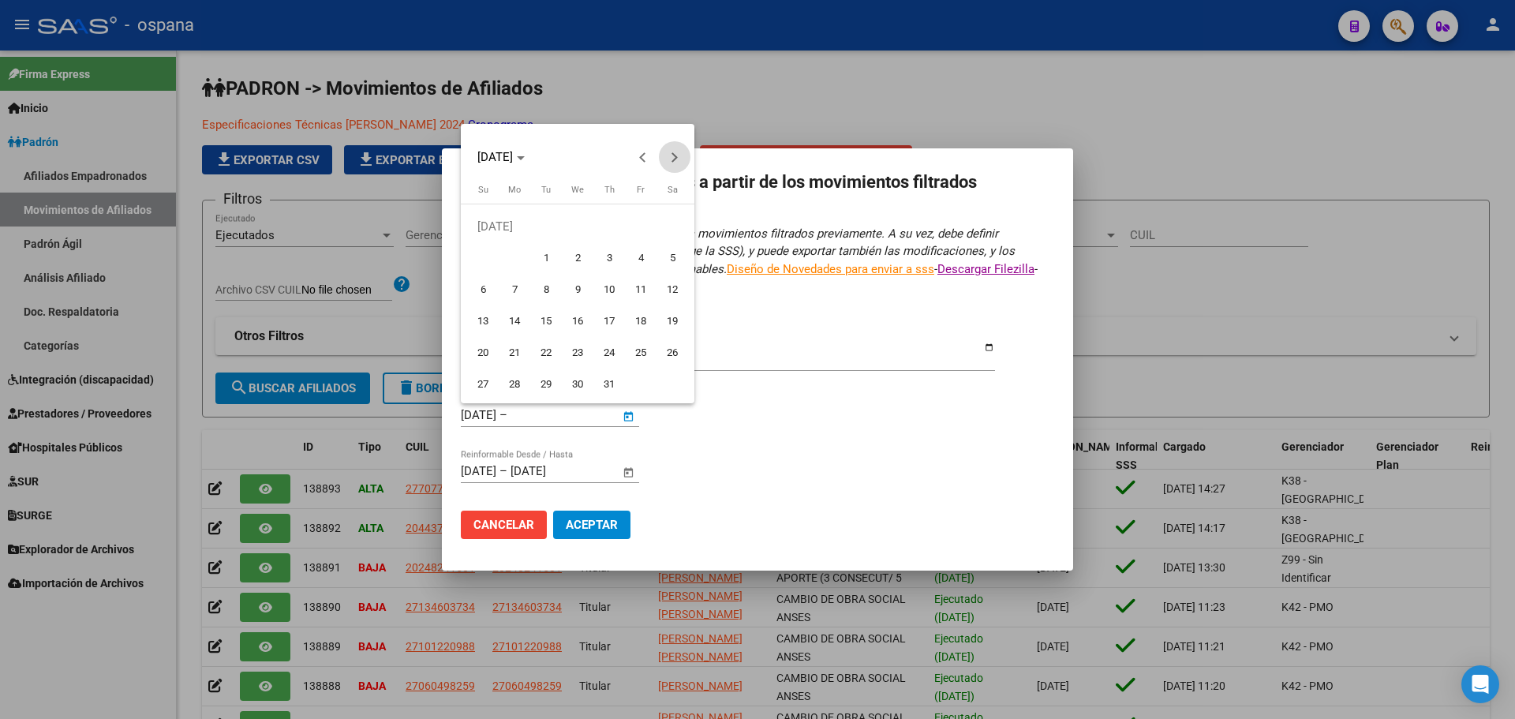
click at [672, 162] on button "Next month" at bounding box center [675, 157] width 32 height 32
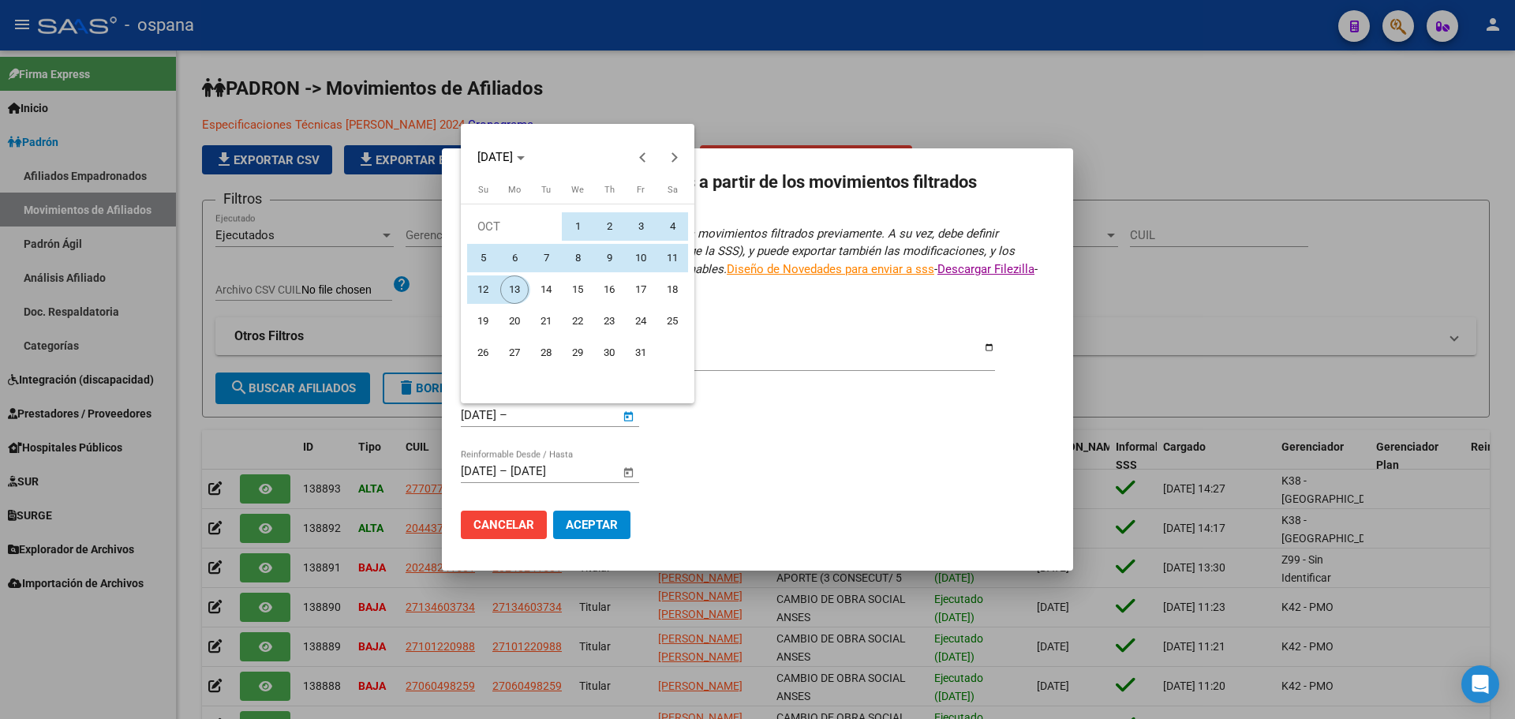
click at [521, 297] on span "13" at bounding box center [514, 289] width 28 height 28
type input "[DATE]"
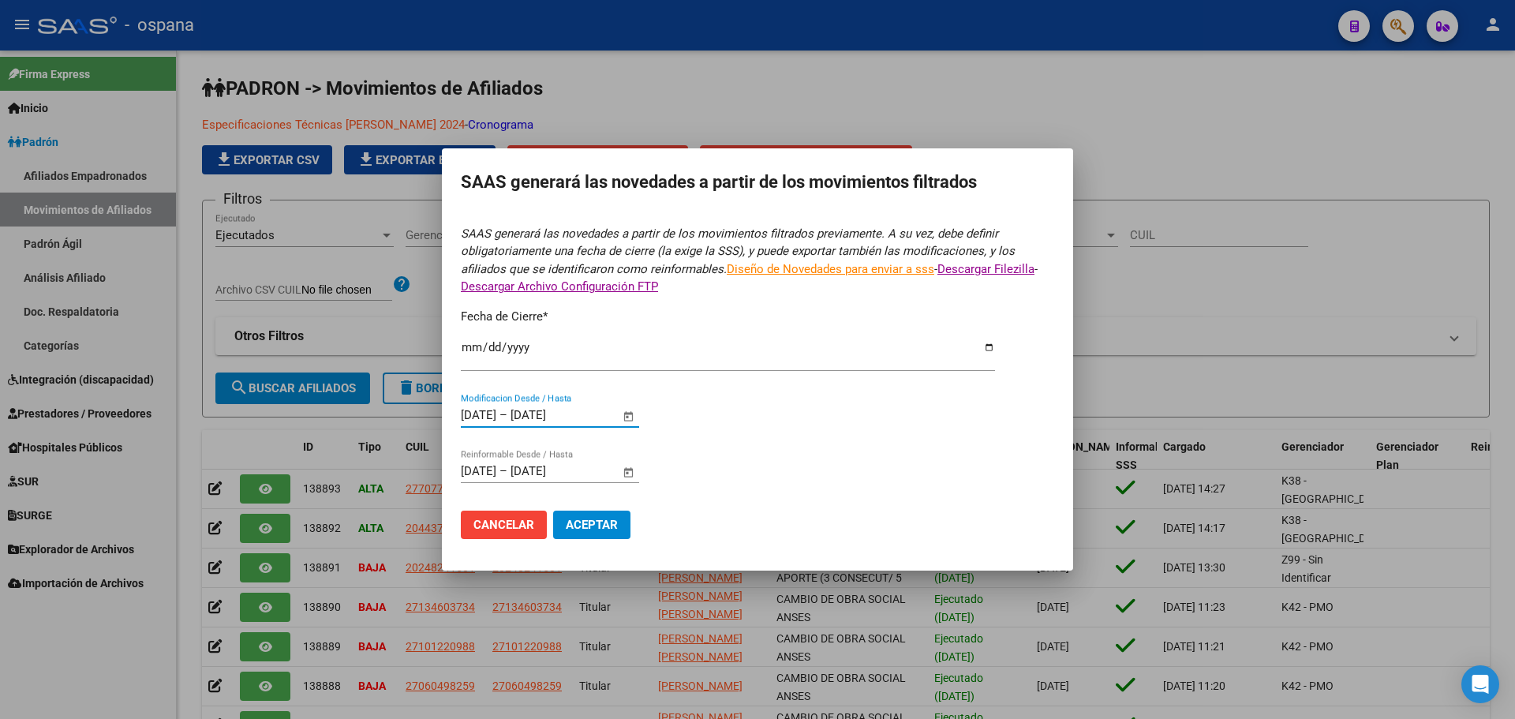
click at [459, 474] on mat-dialog-content "SAAS generará las novedades a partir de los movimientos filtrados previamente. …" at bounding box center [757, 382] width 631 height 339
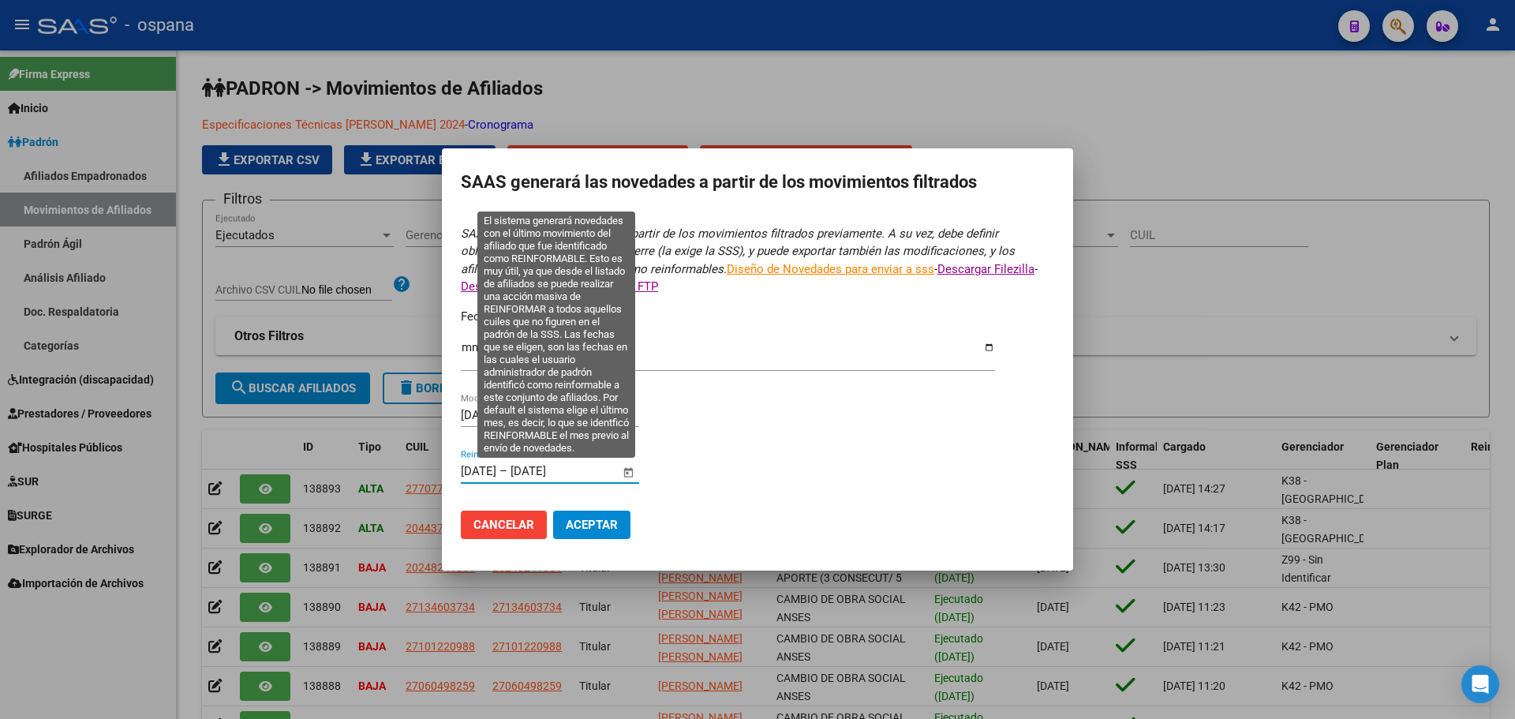
click at [461, 472] on input "[DATE]" at bounding box center [479, 471] width 36 height 14
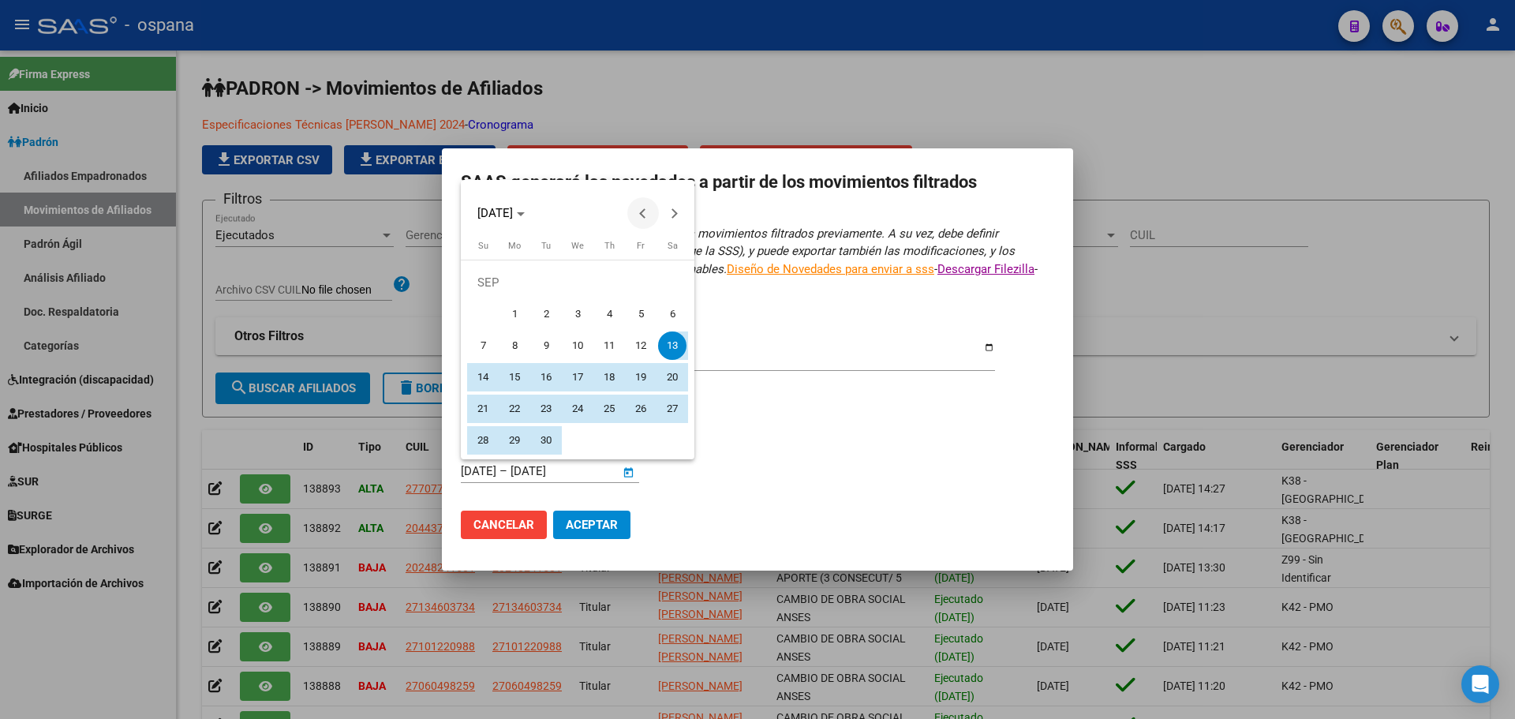
click at [644, 215] on button "Previous month" at bounding box center [643, 213] width 32 height 32
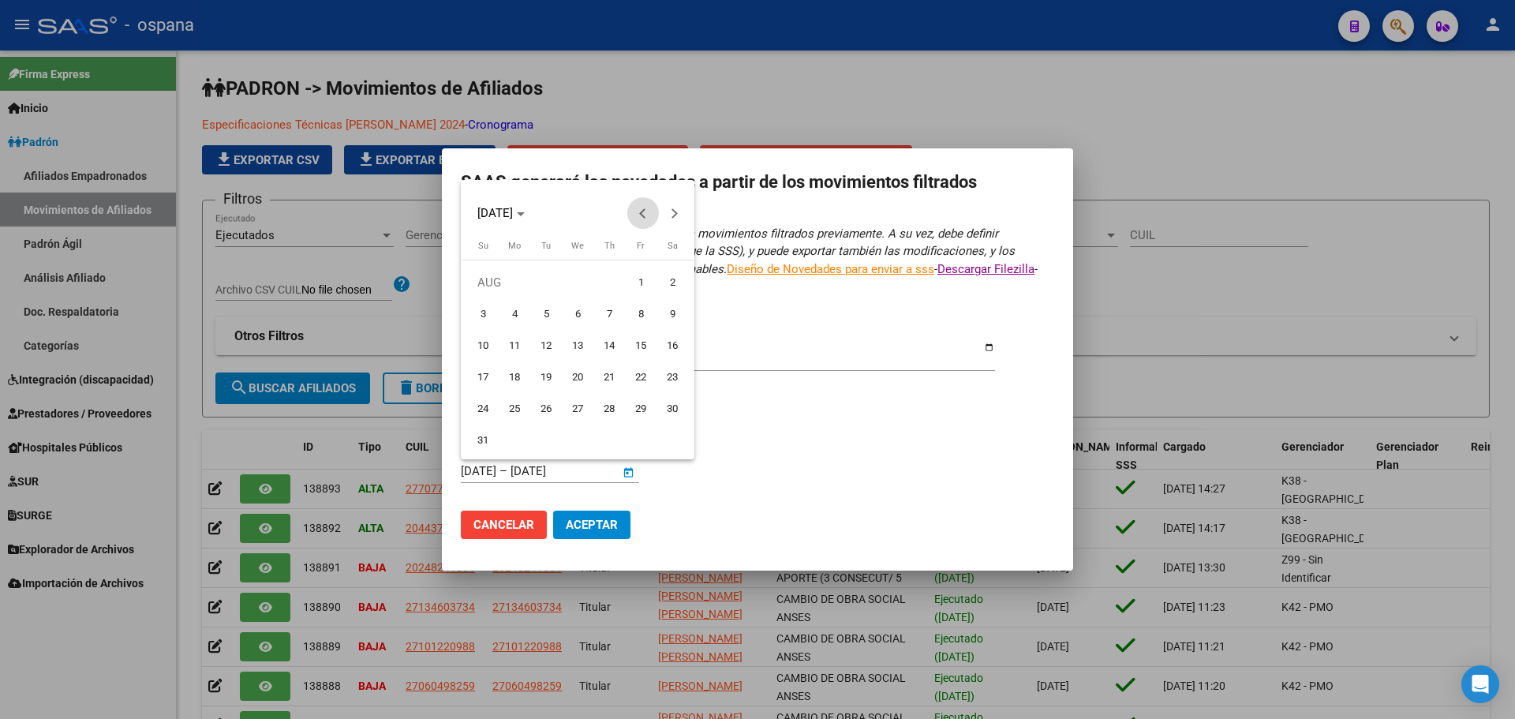
click at [644, 215] on button "Previous month" at bounding box center [643, 213] width 32 height 32
click at [482, 312] on span "1" at bounding box center [483, 314] width 28 height 28
type input "[DATE]"
click at [554, 476] on div at bounding box center [757, 359] width 1515 height 719
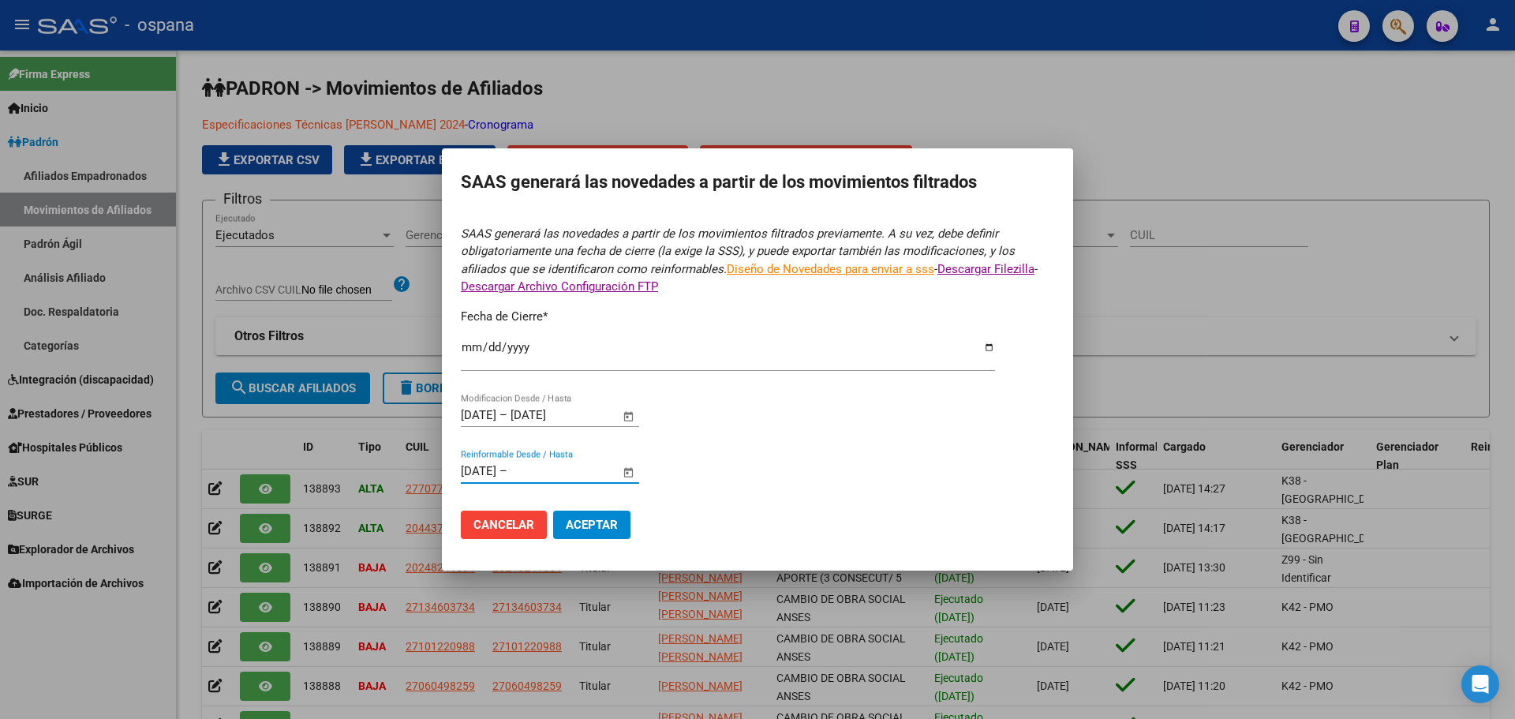
click at [586, 462] on form "SAAS generará las novedades a partir de los movimientos filtrados previamente. …" at bounding box center [757, 388] width 593 height 327
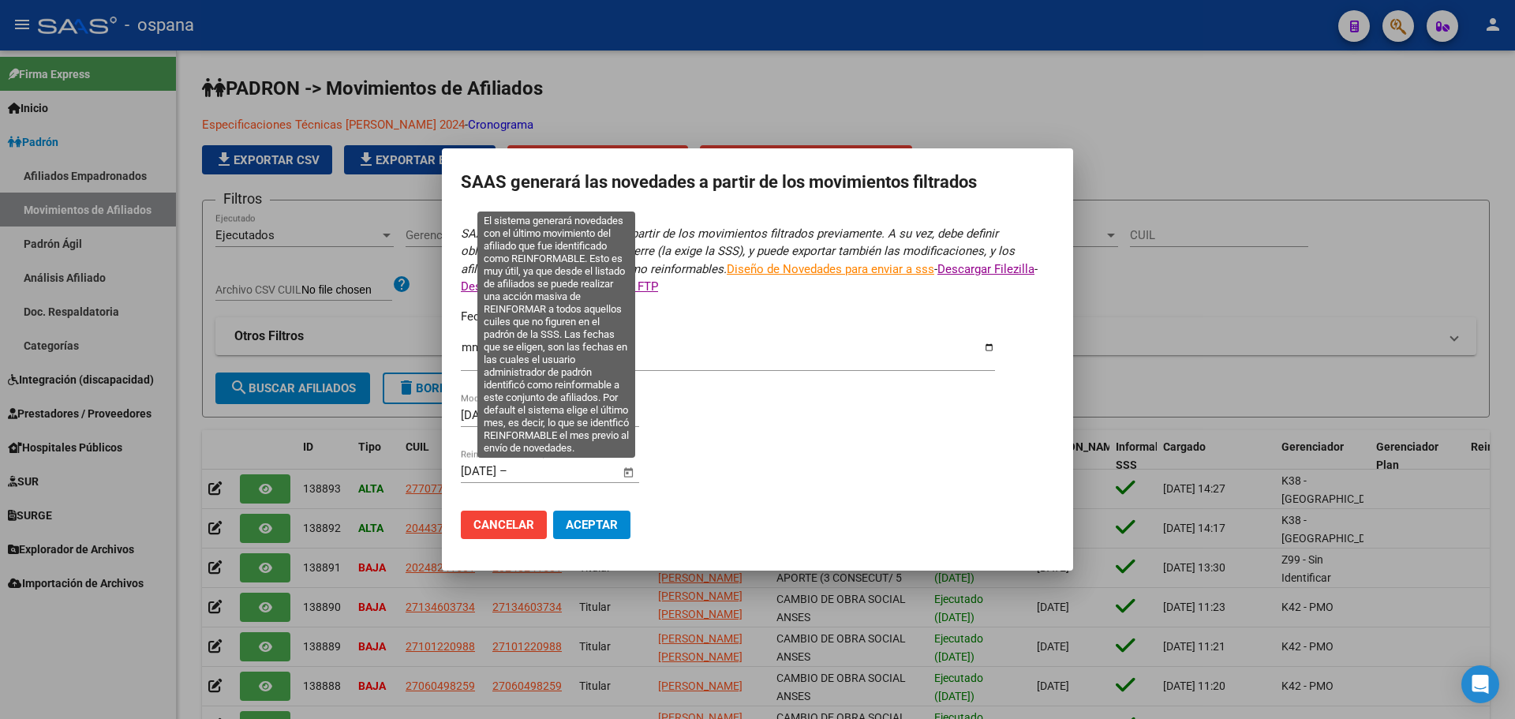
click at [583, 472] on input "text" at bounding box center [549, 471] width 77 height 14
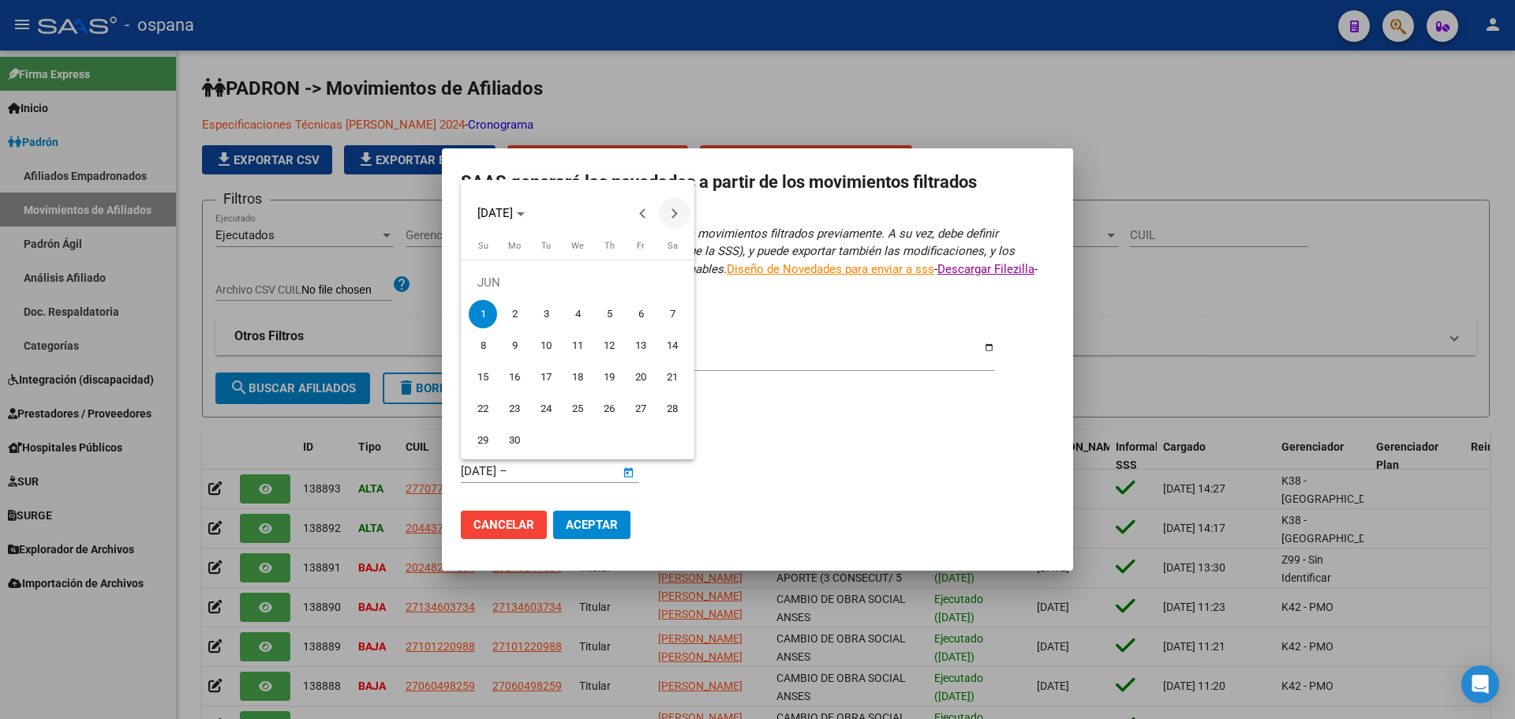
click at [672, 216] on button "Next month" at bounding box center [675, 213] width 32 height 32
click at [508, 349] on span "13" at bounding box center [514, 345] width 28 height 28
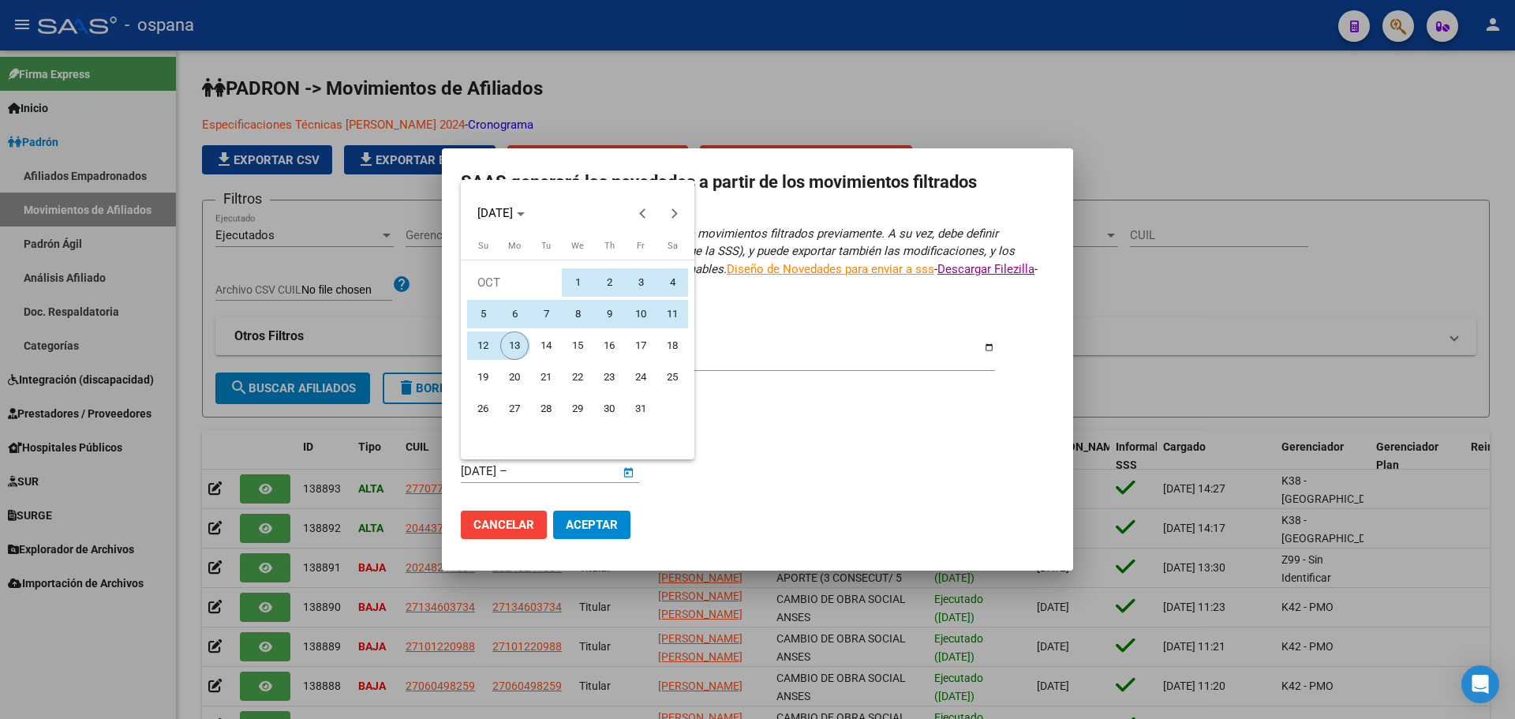
type input "[DATE]"
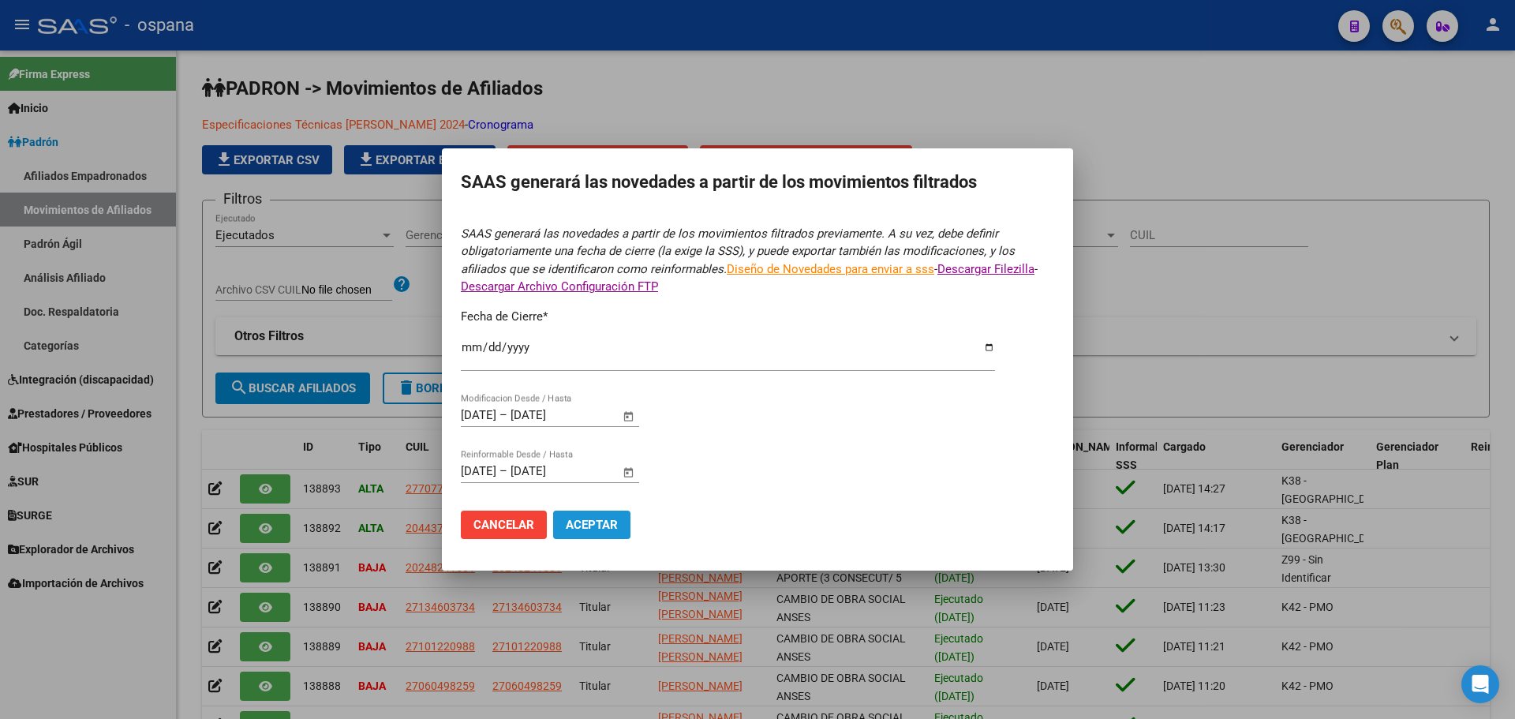
click at [581, 524] on span "Aceptar" at bounding box center [592, 525] width 52 height 14
